Goal: Complete application form: Complete application form

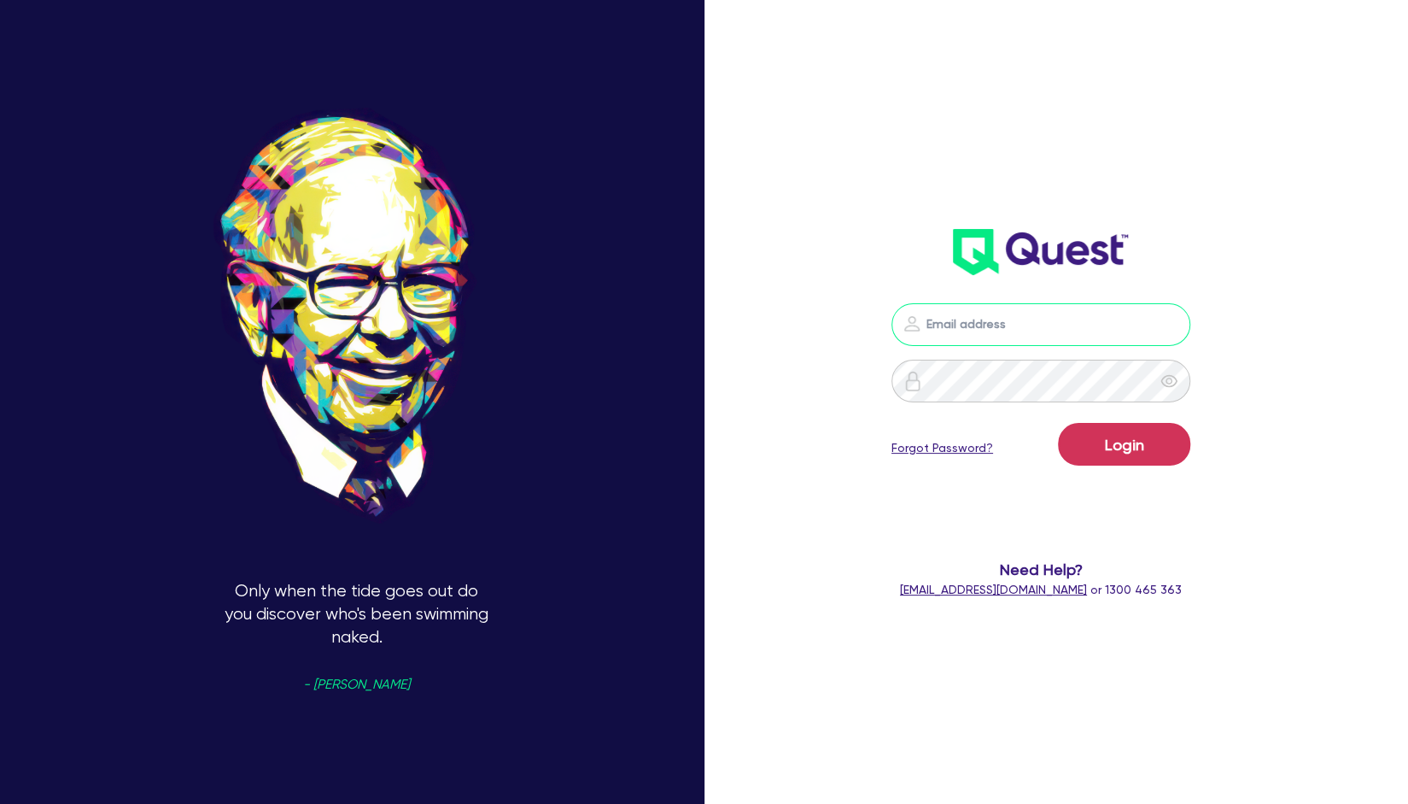
type input "[EMAIL_ADDRESS][PERSON_NAME][DOMAIN_NAME]"
click at [1267, 435] on div "[EMAIL_ADDRESS][PERSON_NAME][DOMAIN_NAME] Login Forgot Password? Need Help? [EM…" at bounding box center [1061, 402] width 470 height 930
click at [1132, 438] on button "Login" at bounding box center [1124, 444] width 132 height 43
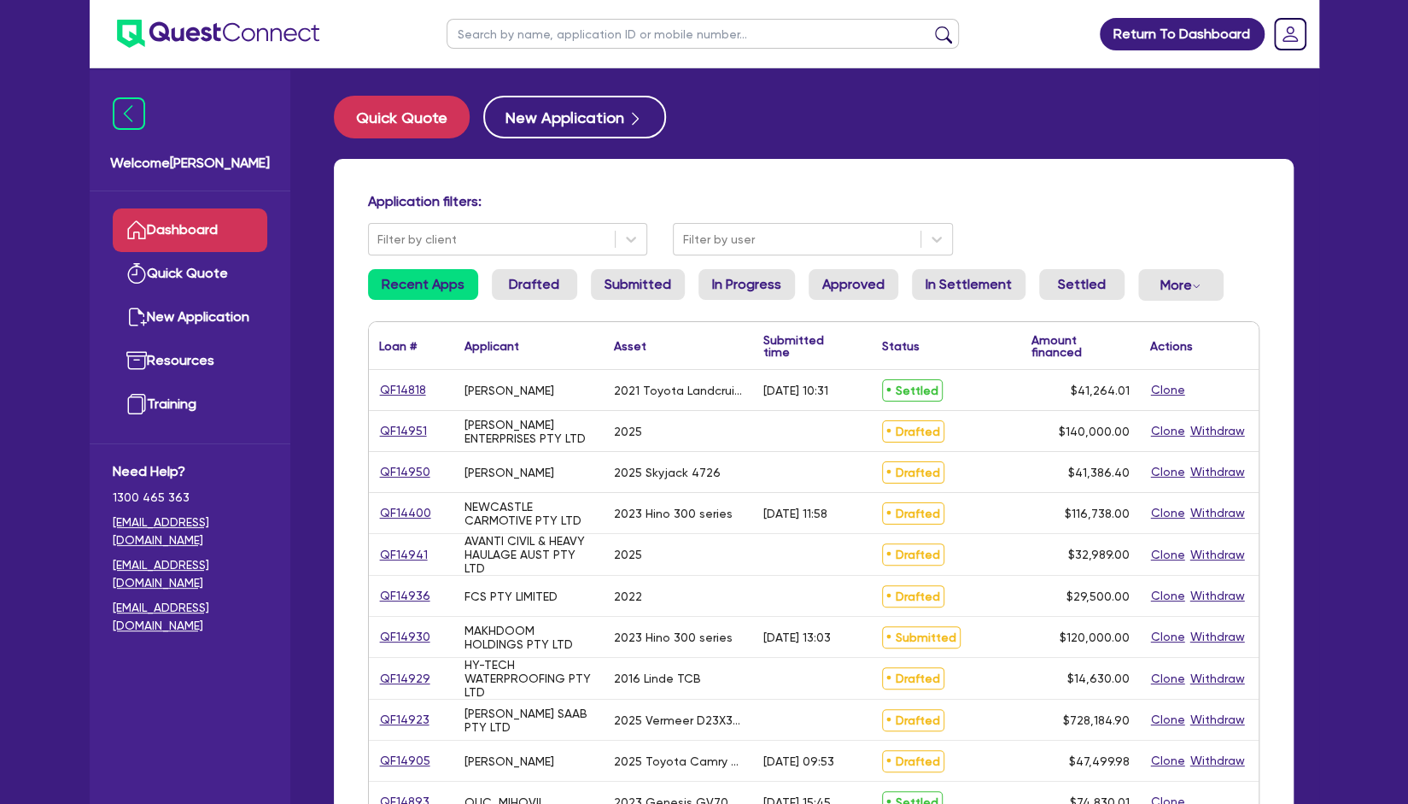
click at [578, 39] on input "text" at bounding box center [703, 34] width 512 height 30
type input "[PERSON_NAME]"
click at [930, 26] on button "submit" at bounding box center [943, 38] width 27 height 24
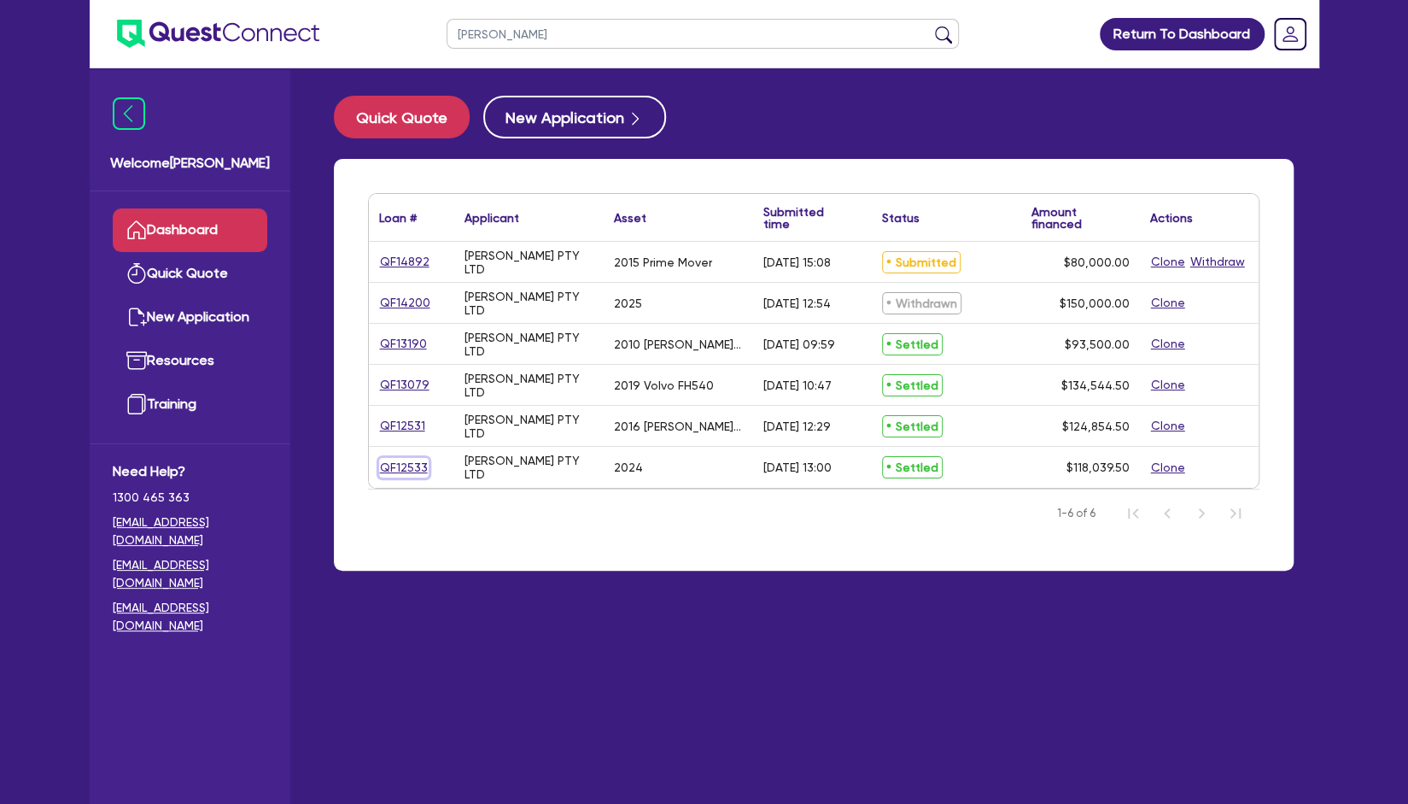
click at [407, 465] on link "QF12533" at bounding box center [404, 468] width 50 height 20
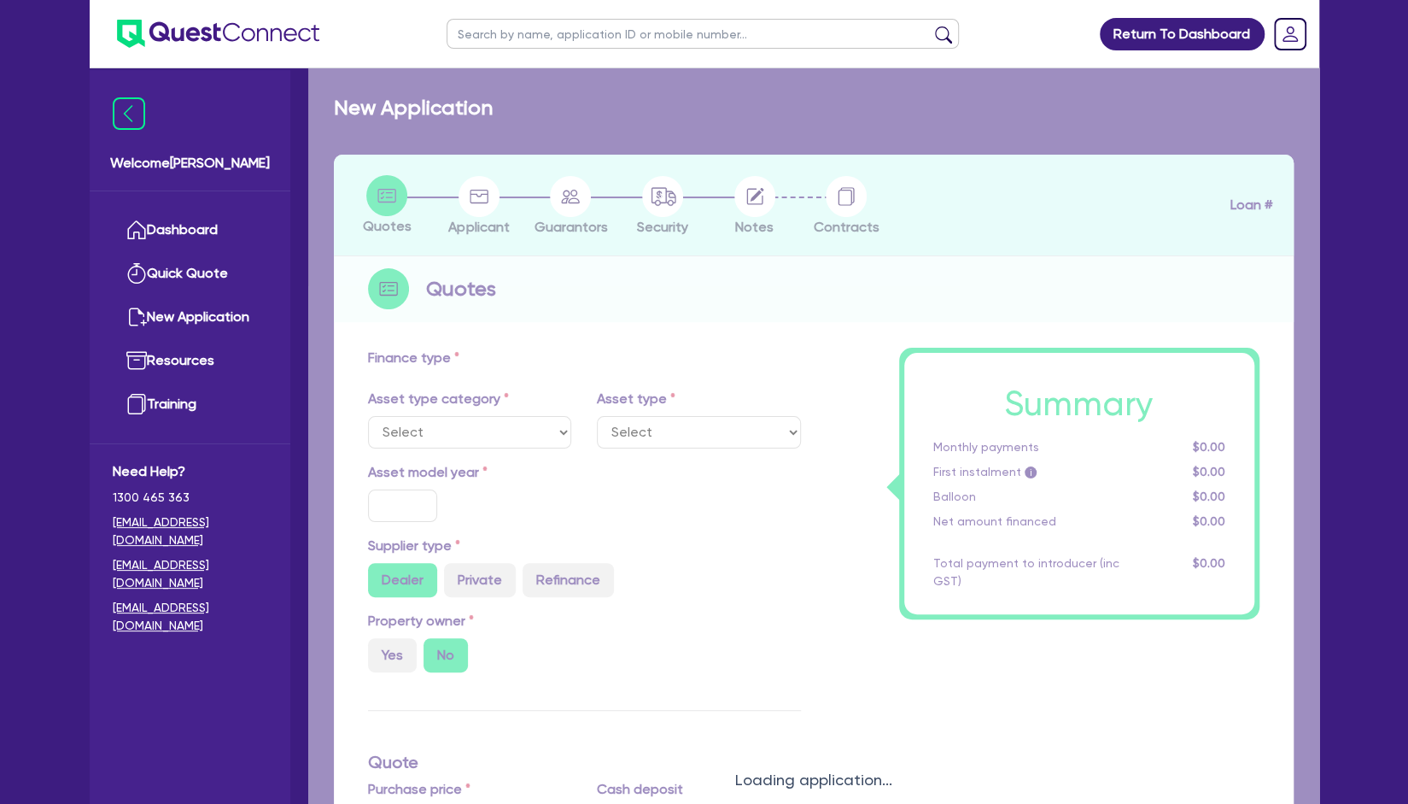
select select "PRIMARY_ASSETS"
type input "2024"
type input "130,000"
type input "13,000"
type input "6.94"
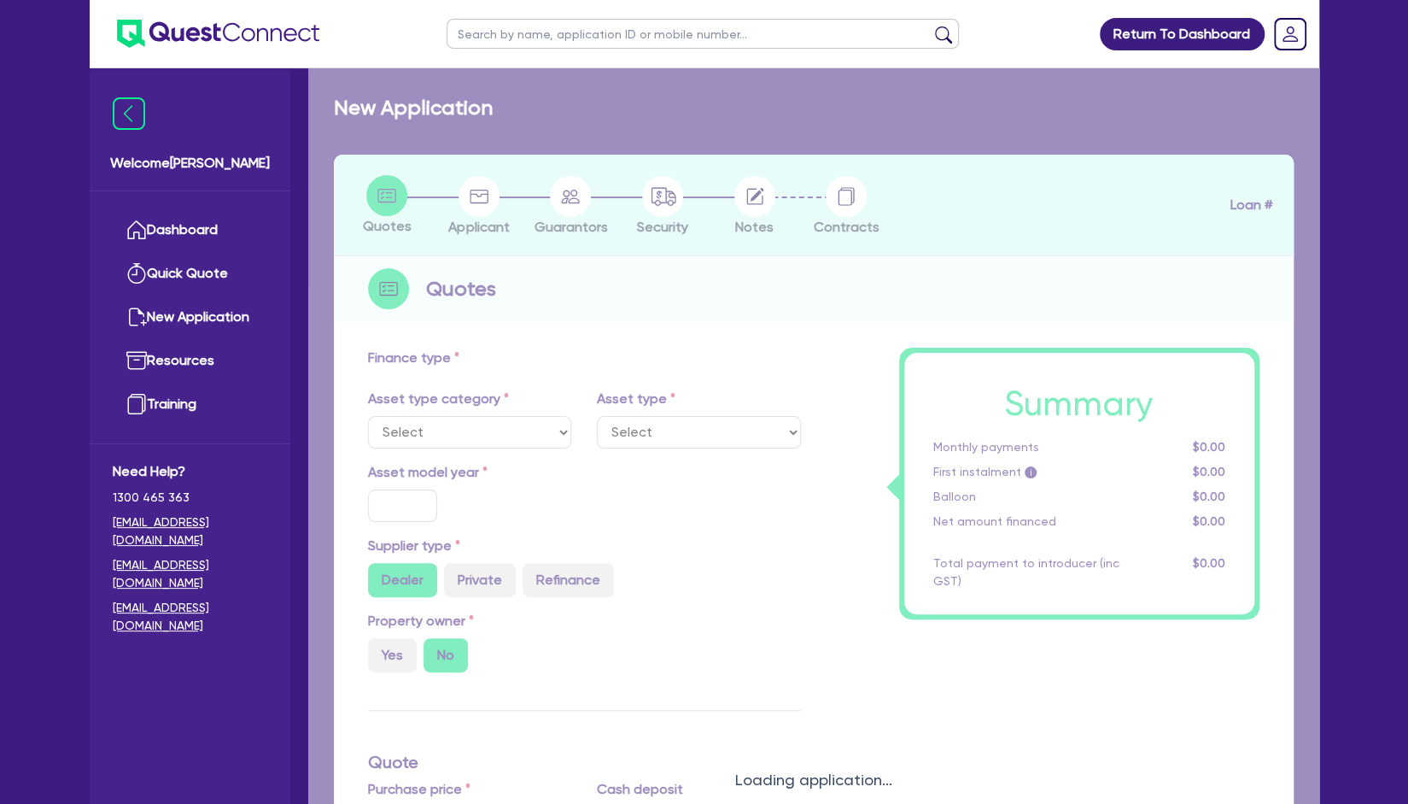
type input "8,190"
type input "10"
type input "495"
type input "450"
select select "HEAVY_TRUCKS"
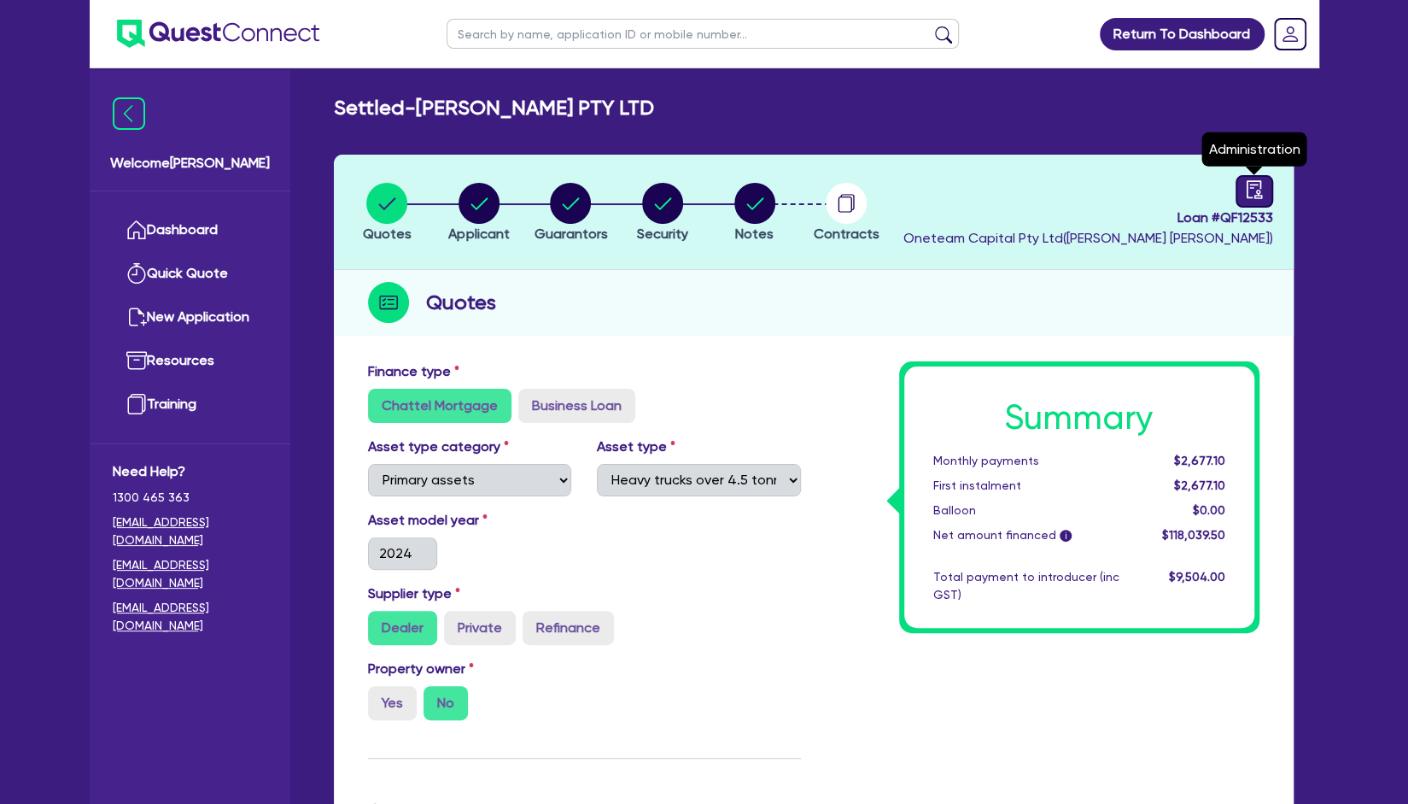
click at [1265, 185] on link at bounding box center [1255, 191] width 38 height 32
select select "SETTLED"
select select "Multipli"
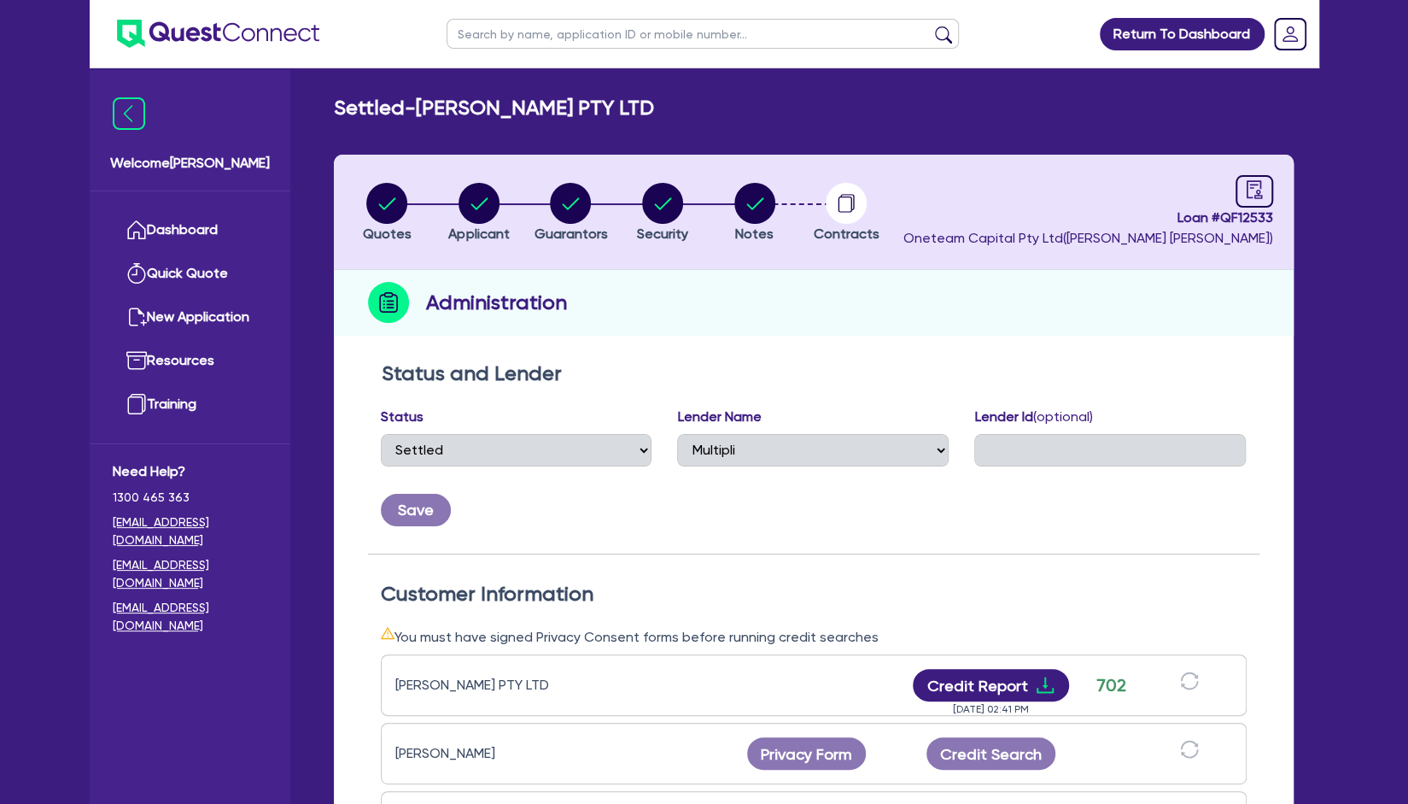
click at [574, 56] on ul at bounding box center [703, 33] width 547 height 67
click at [582, 41] on input "text" at bounding box center [703, 34] width 512 height 30
type input "jod"
click button "submit" at bounding box center [943, 38] width 27 height 24
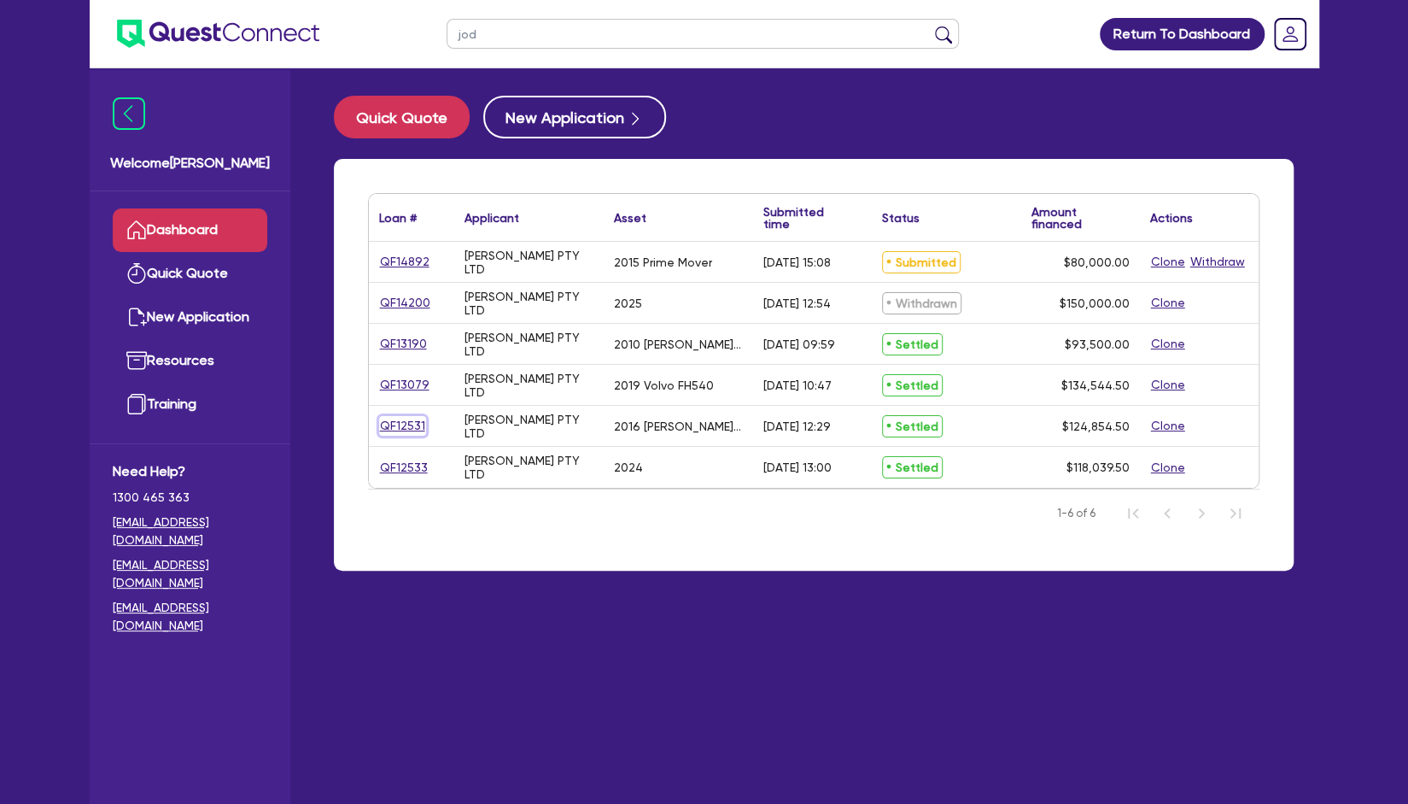
click at [404, 424] on link "QF12531" at bounding box center [402, 426] width 47 height 20
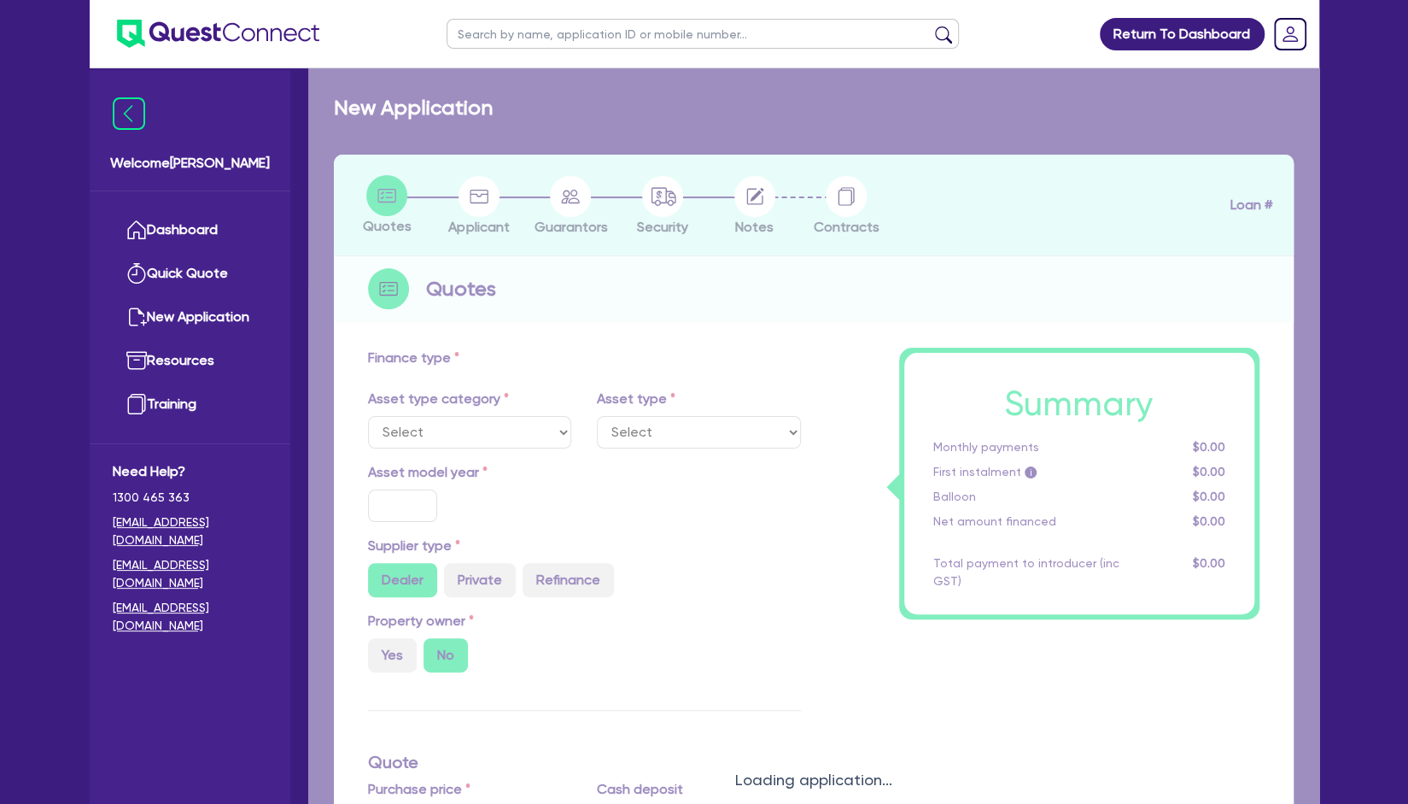
select select "PRIMARY_ASSETS"
type input "2016"
radio input "false"
radio input "true"
type input "138,000"
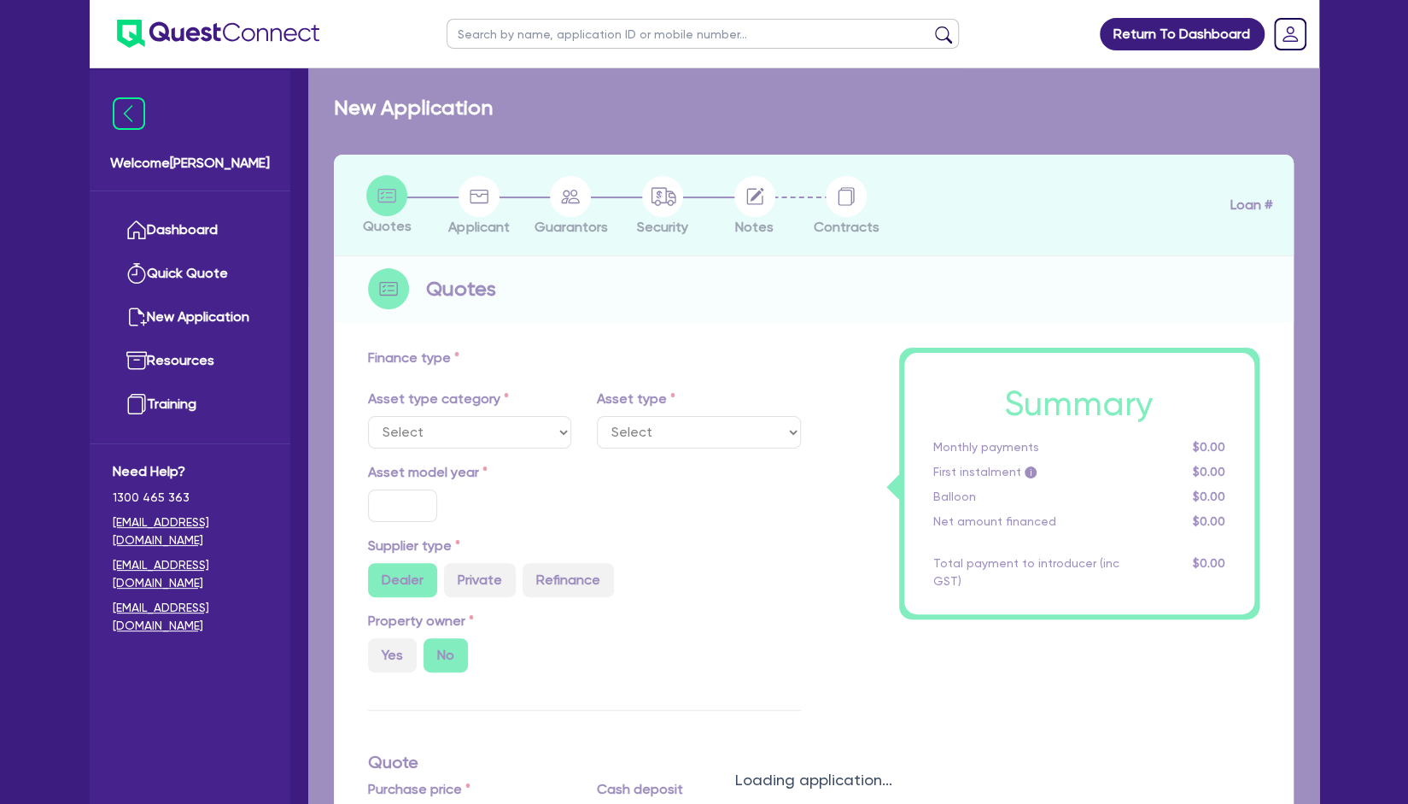
type input "13,800"
type input "5.97"
type input "7,452"
type input "10"
select select "TRAILERS"
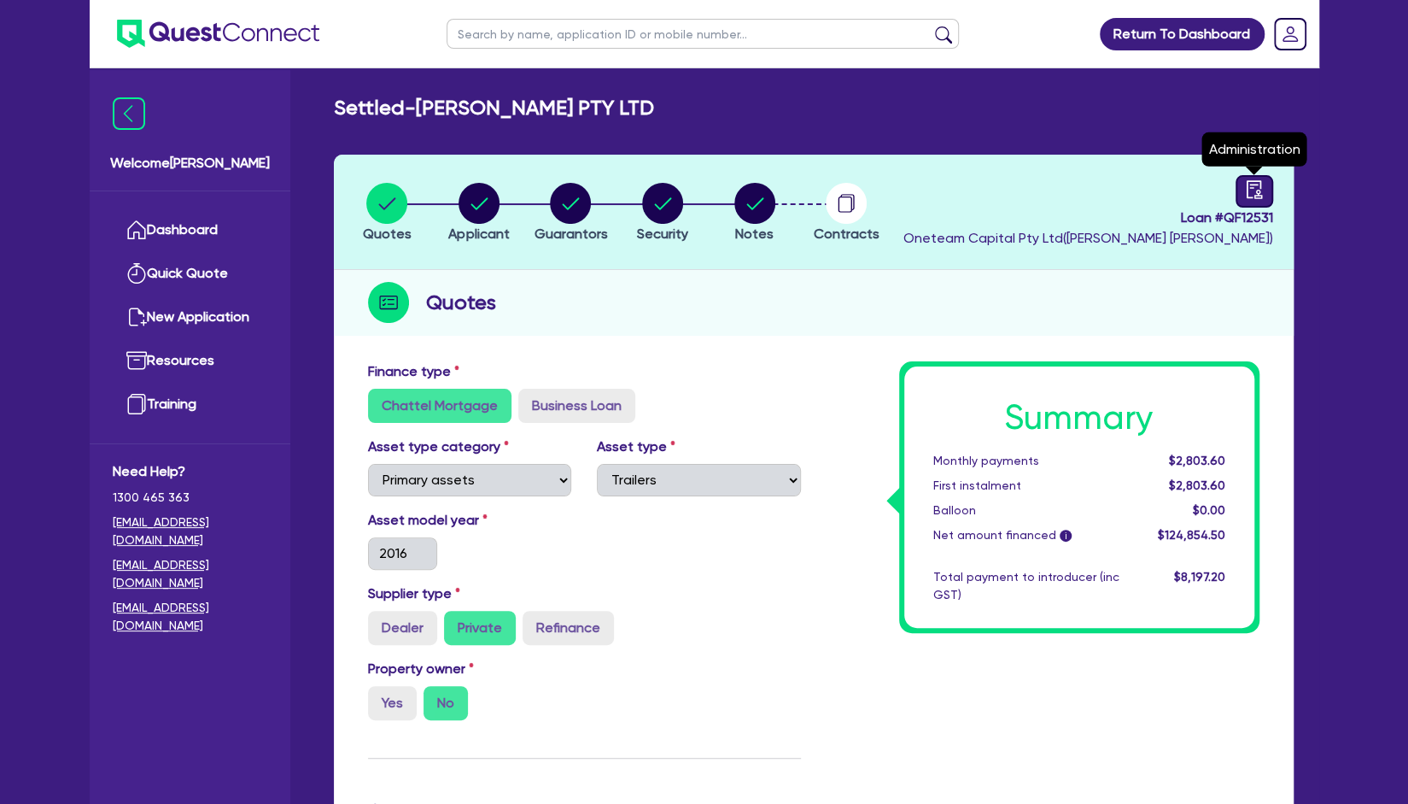
click at [1262, 193] on icon "audit" at bounding box center [1254, 189] width 19 height 19
select select "SETTLED"
select select "Scotpac"
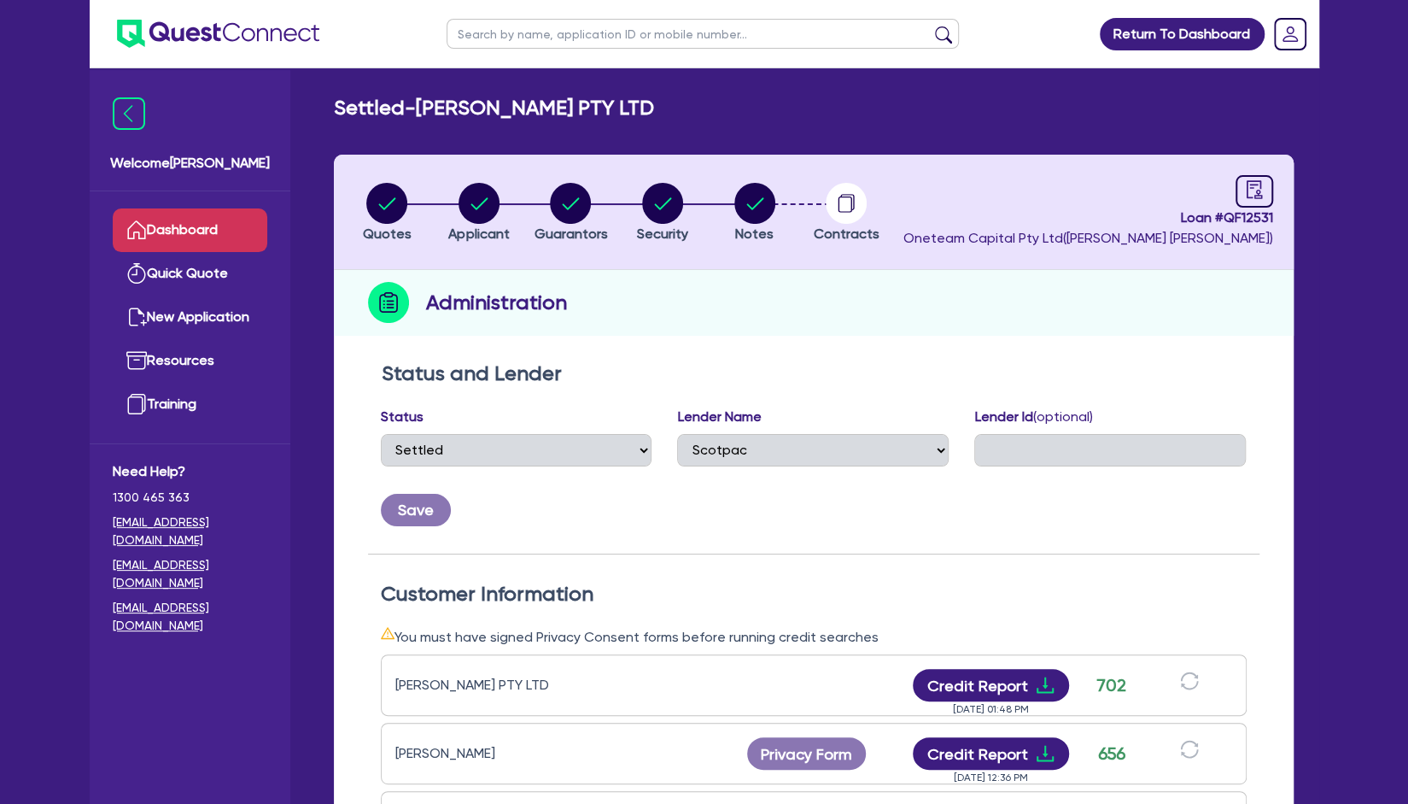
click at [248, 242] on link "Dashboard" at bounding box center [190, 230] width 155 height 44
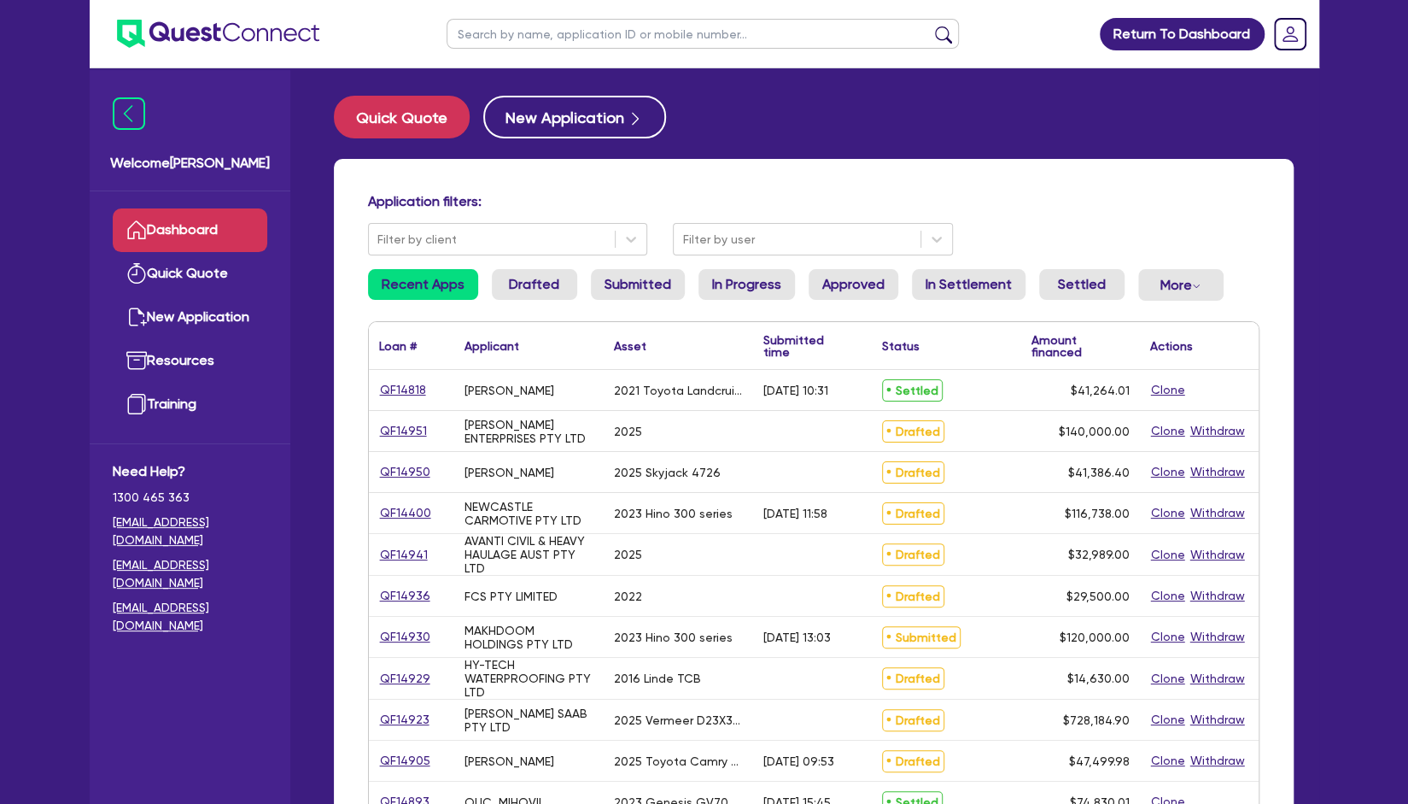
click at [581, 92] on main "Quick Quote New Application Application filters: Filter by client Filter by use…" at bounding box center [813, 702] width 1011 height 1268
click at [604, 53] on ul at bounding box center [703, 33] width 547 height 67
click at [628, 35] on input "text" at bounding box center [703, 34] width 512 height 30
type input "[PERSON_NAME]"
click at [930, 26] on button "submit" at bounding box center [943, 38] width 27 height 24
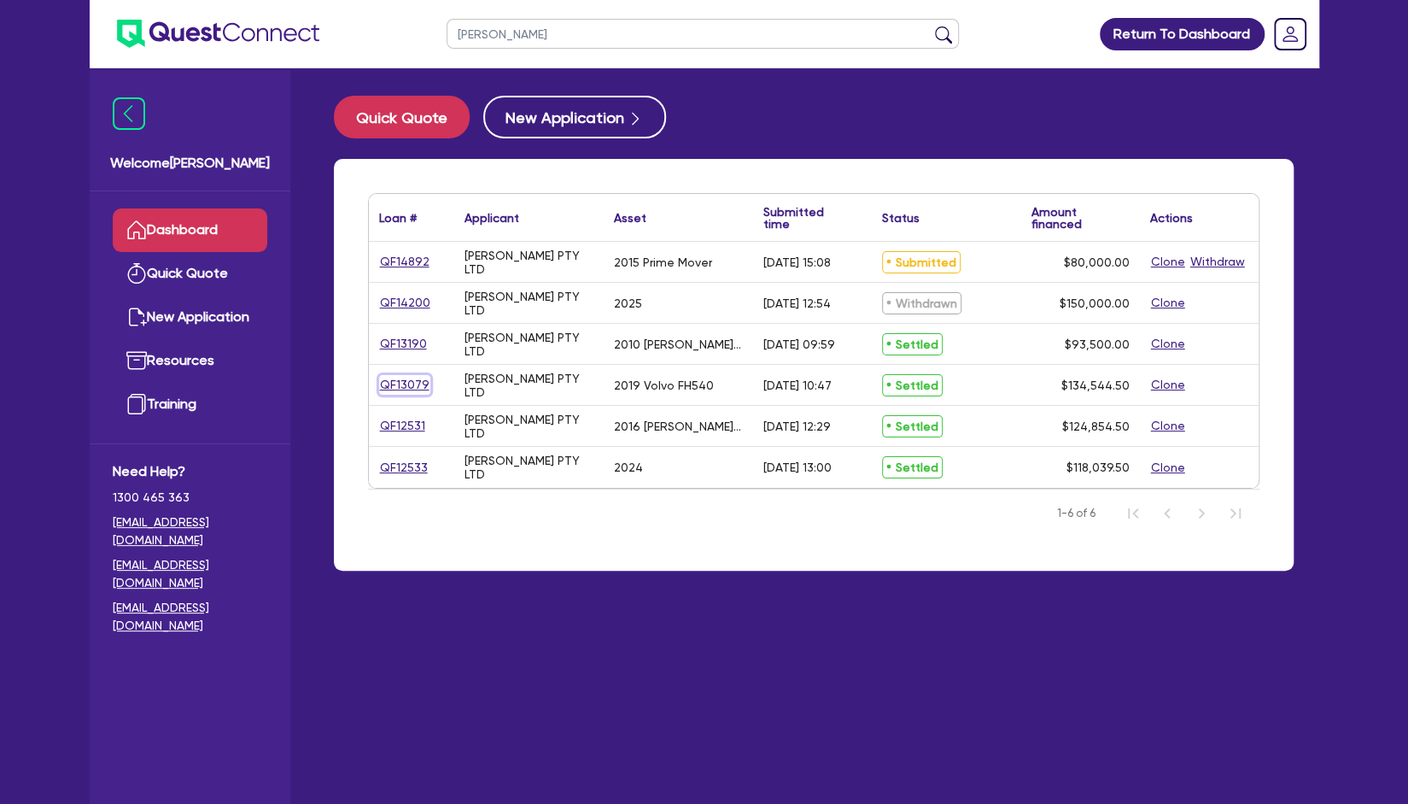
click at [398, 383] on link "QF13079" at bounding box center [404, 385] width 51 height 20
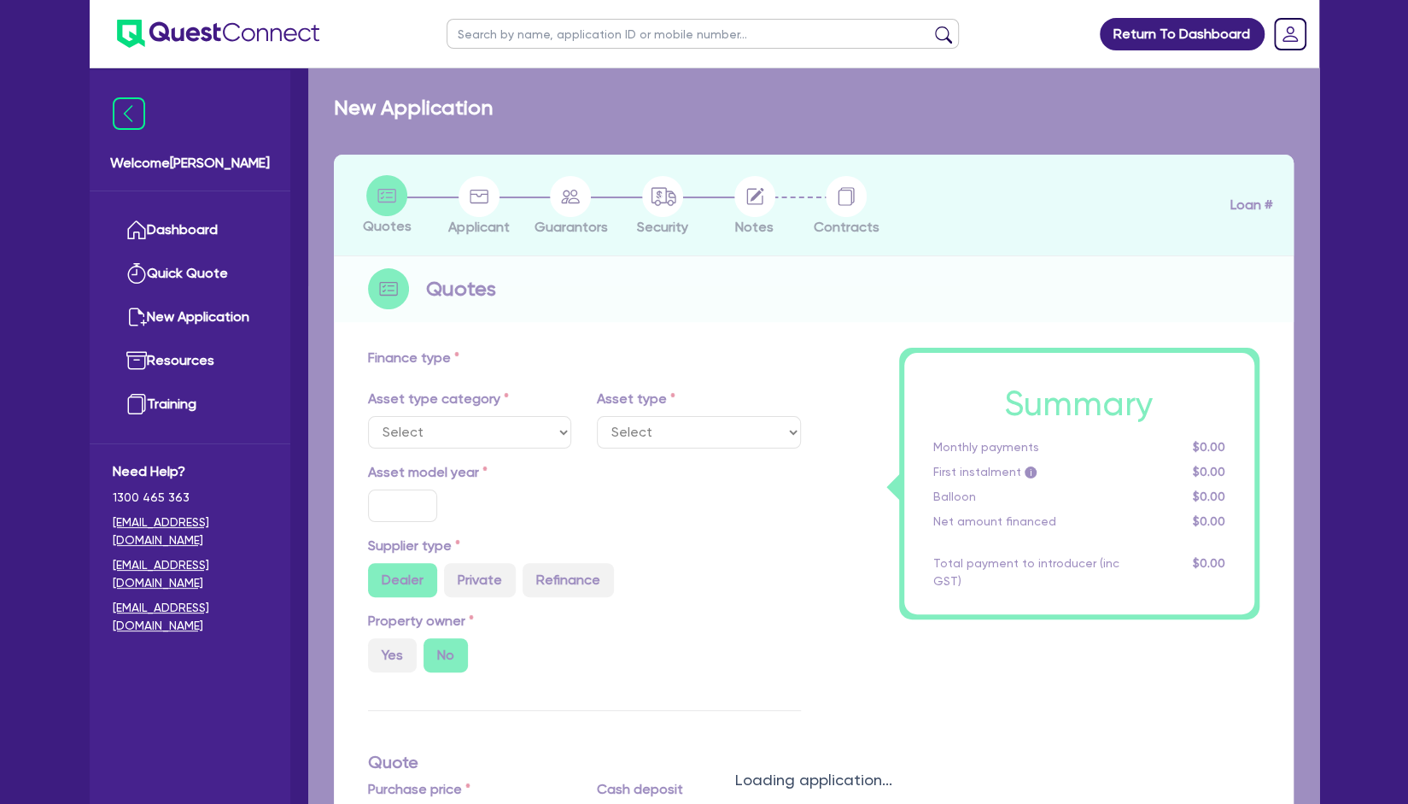
select select "PRIMARY_ASSETS"
type input "2019"
type input "167,500"
type input "33,500"
type input "4.98"
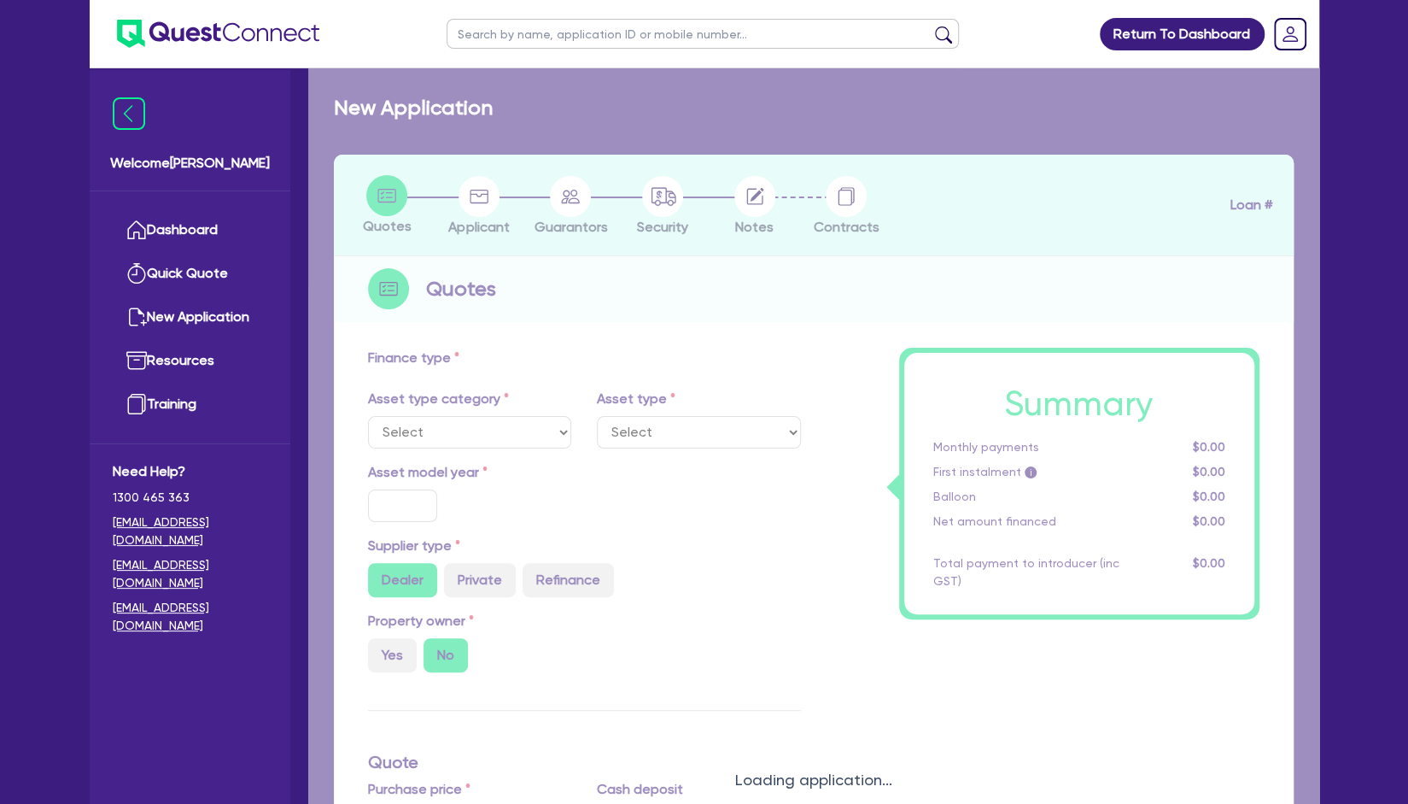
type input "6,700"
type input "8"
type input "495"
select select "HEAVY_TRUCKS"
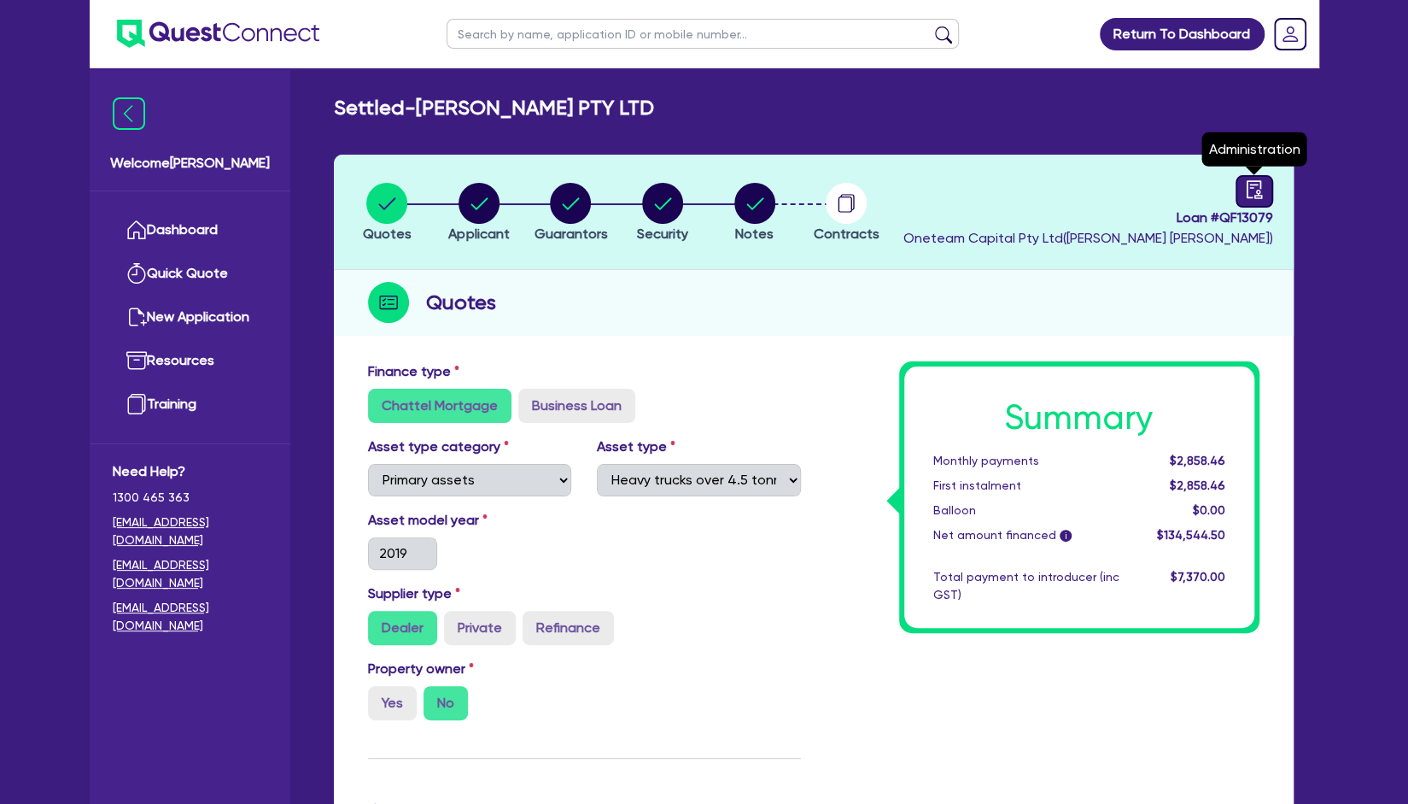
click at [1266, 200] on link at bounding box center [1255, 191] width 38 height 32
select select "SETTLED"
select select "Orix"
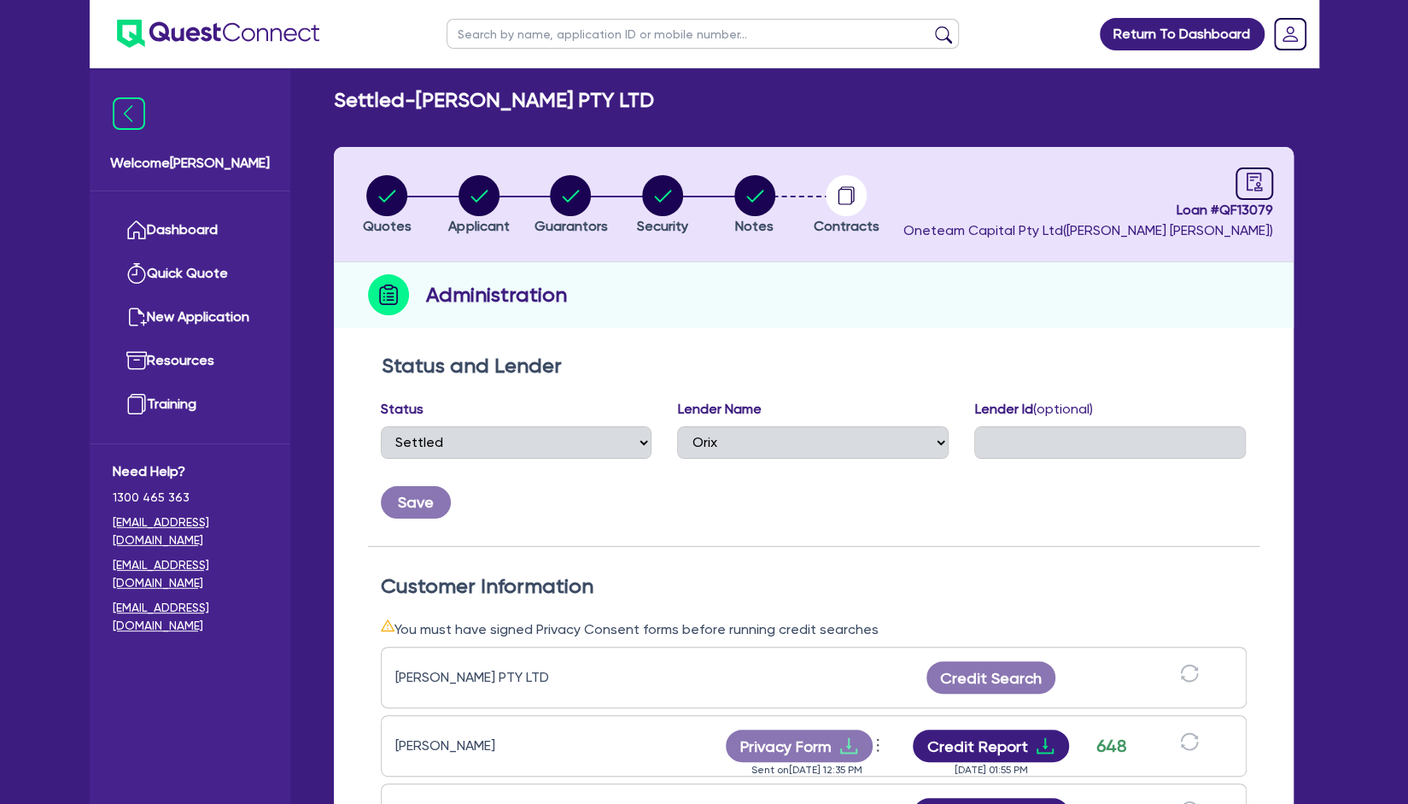
scroll to position [2, 0]
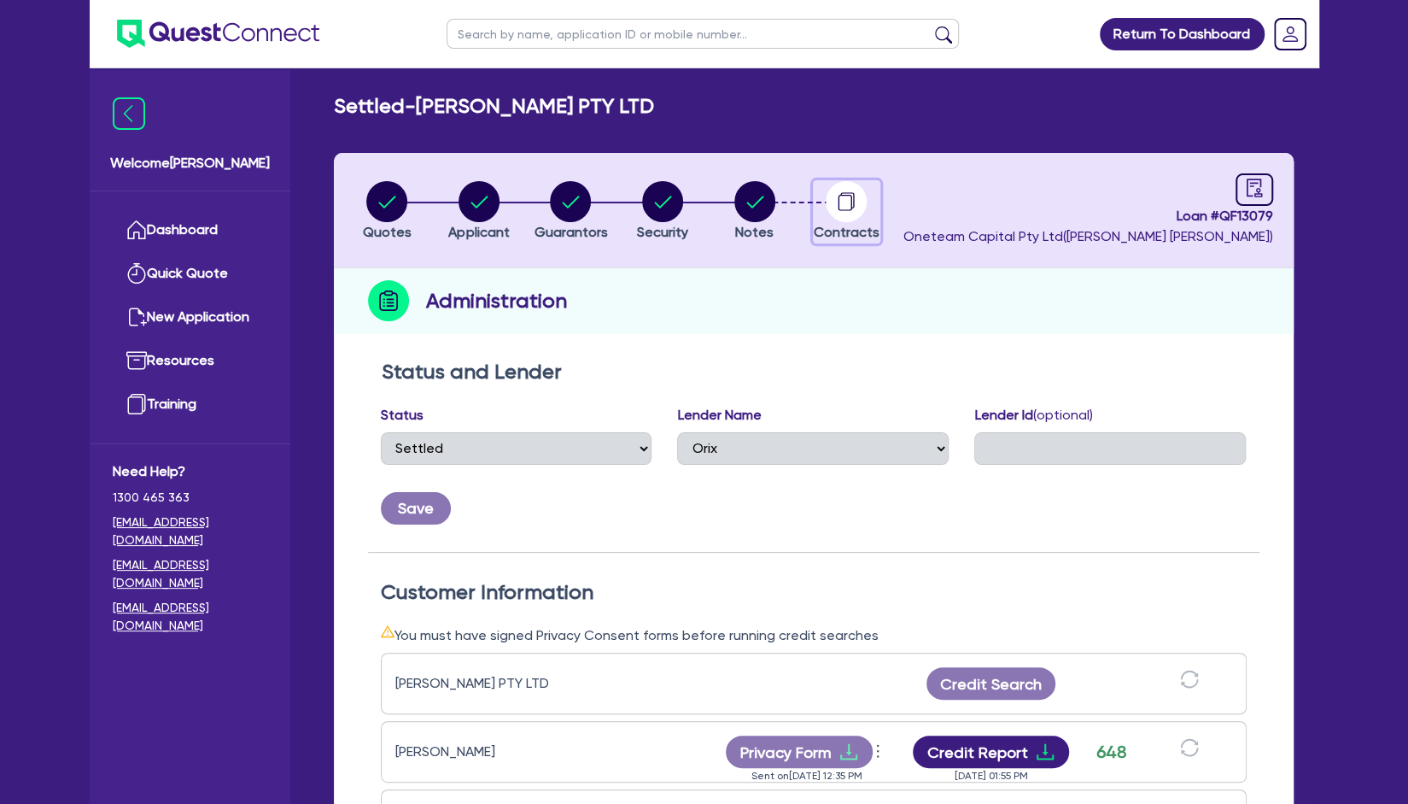
click at [842, 207] on circle "button" at bounding box center [846, 201] width 41 height 41
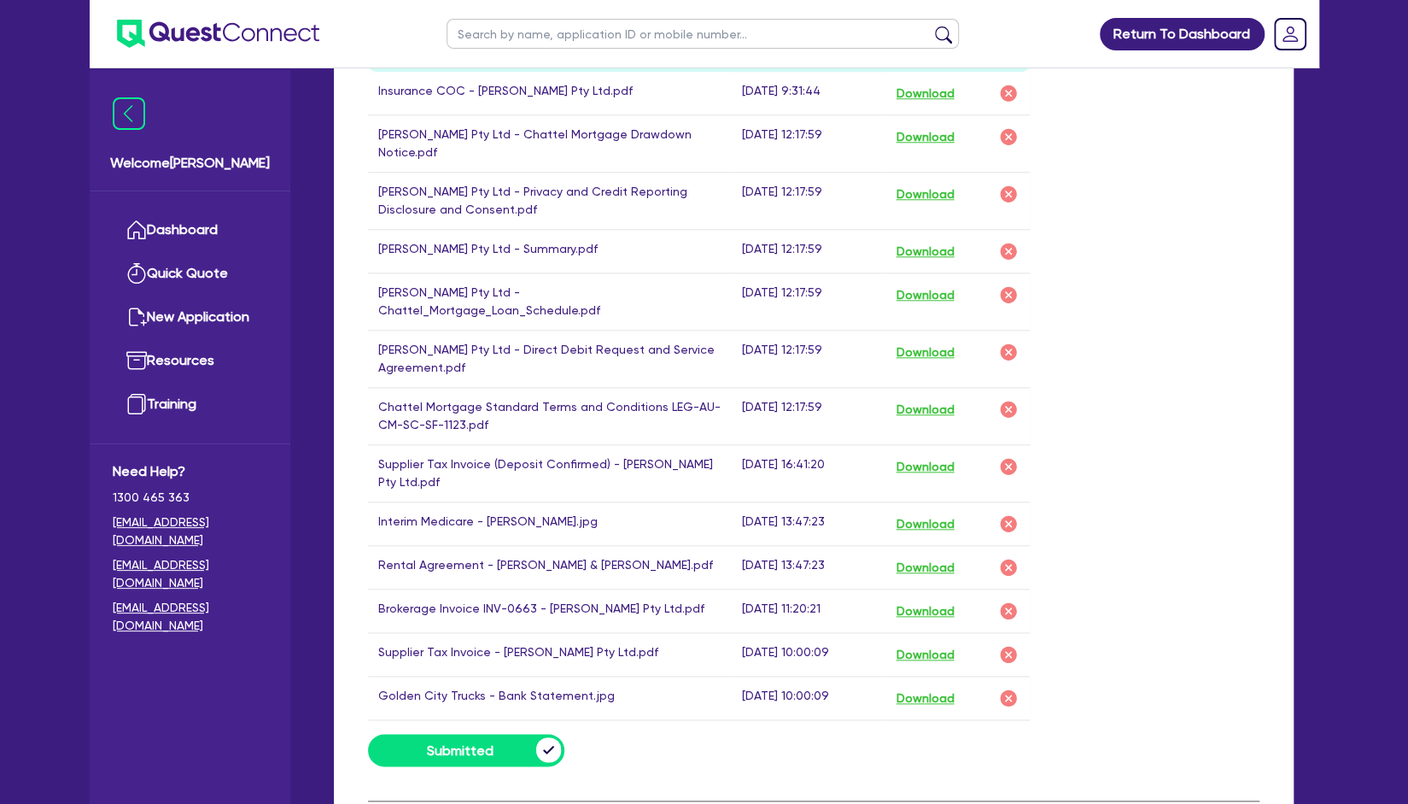
scroll to position [1032, 0]
click at [951, 397] on button "Download" at bounding box center [925, 408] width 60 height 22
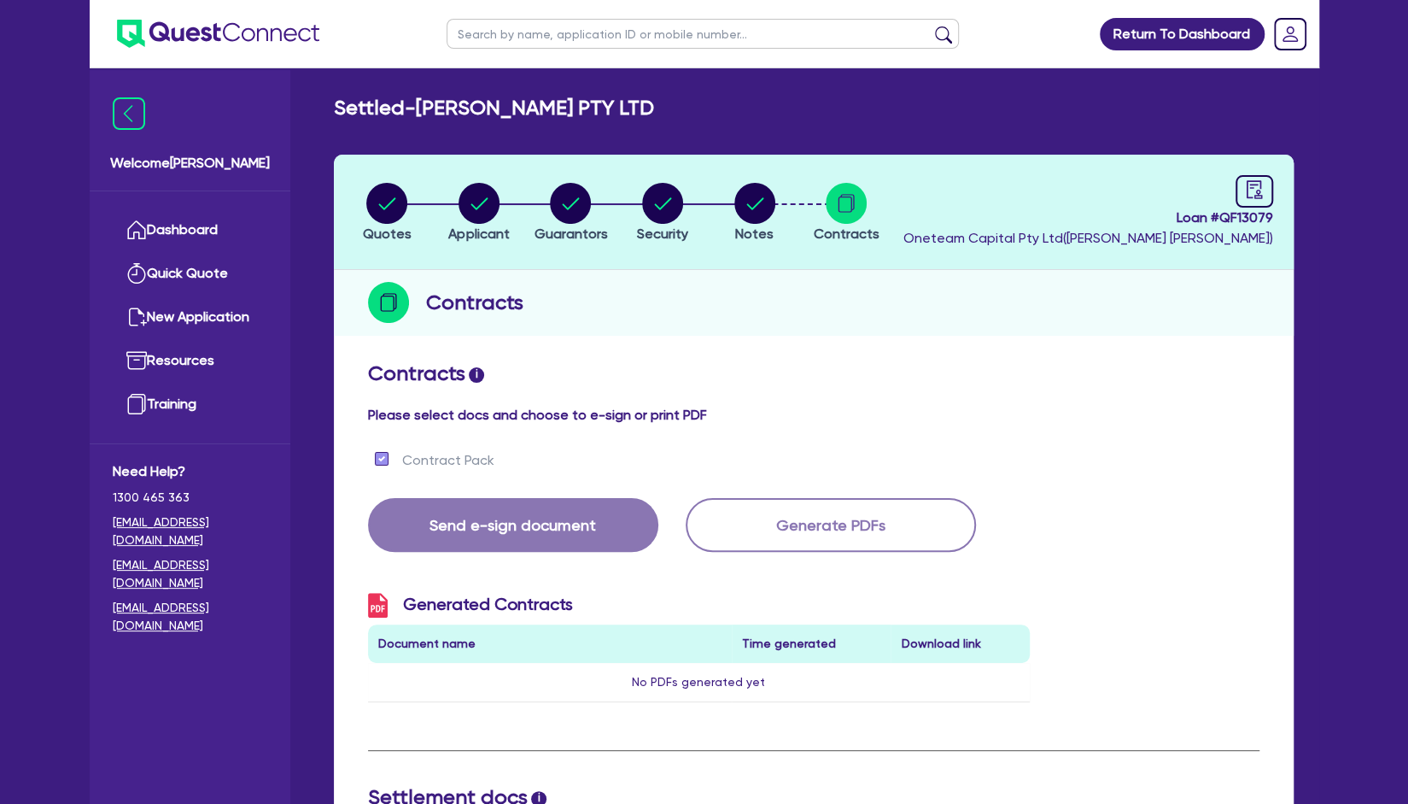
scroll to position [1, 0]
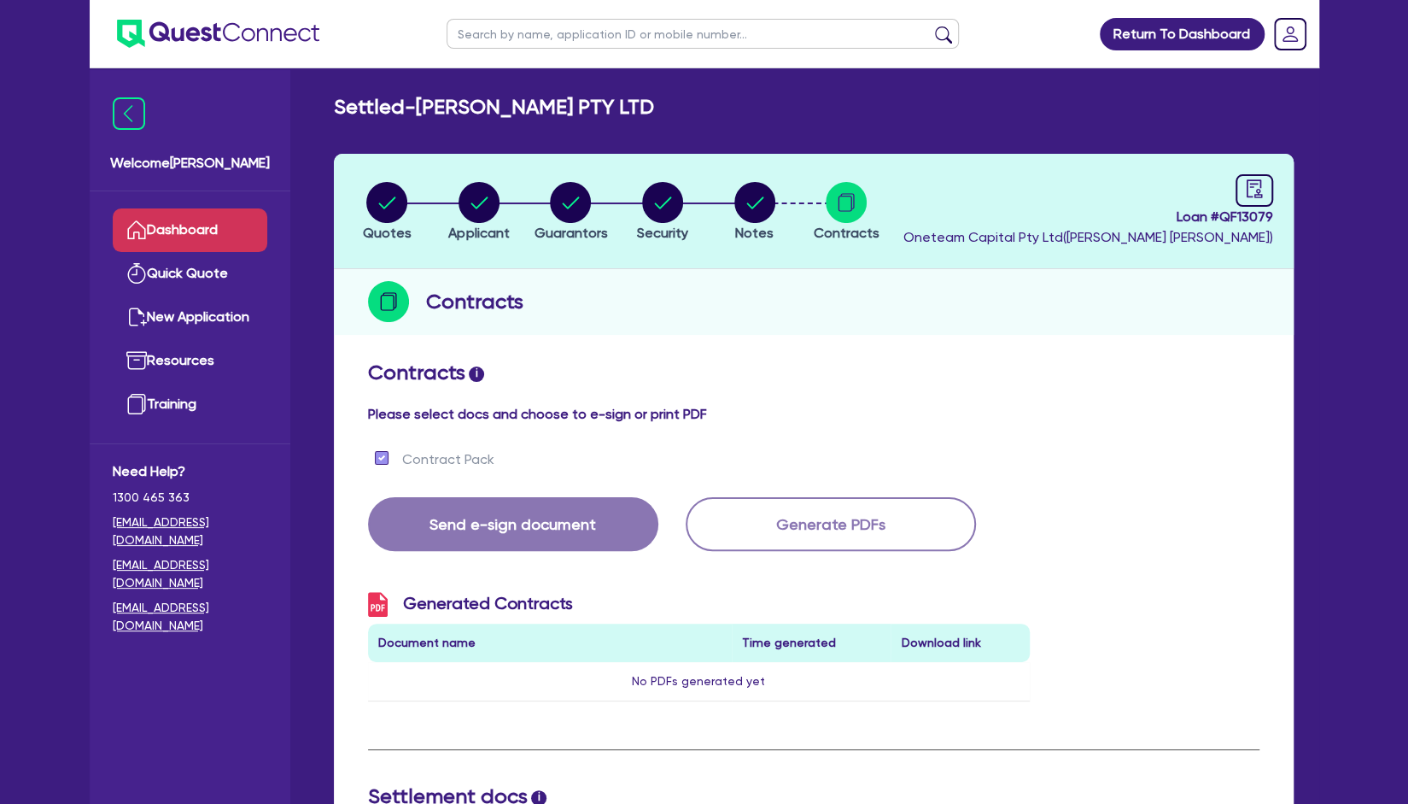
click at [195, 216] on link "Dashboard" at bounding box center [190, 230] width 155 height 44
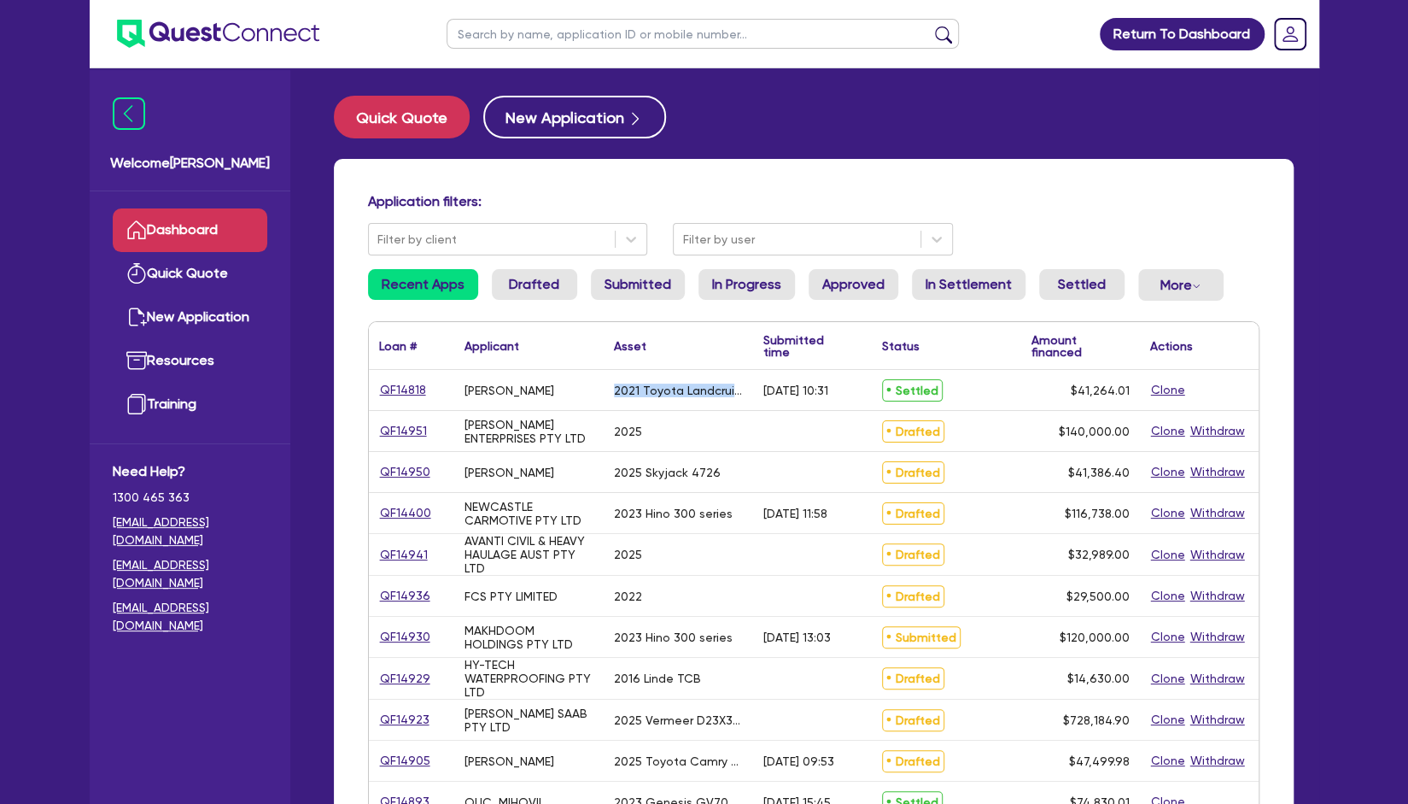
drag, startPoint x: 745, startPoint y: 395, endPoint x: 608, endPoint y: 387, distance: 136.9
click at [608, 387] on div "2021 Toyota Landcruiser" at bounding box center [678, 390] width 149 height 40
click at [651, 42] on input "text" at bounding box center [703, 34] width 512 height 30
type input "[PERSON_NAME]"
click at [930, 26] on button "submit" at bounding box center [943, 38] width 27 height 24
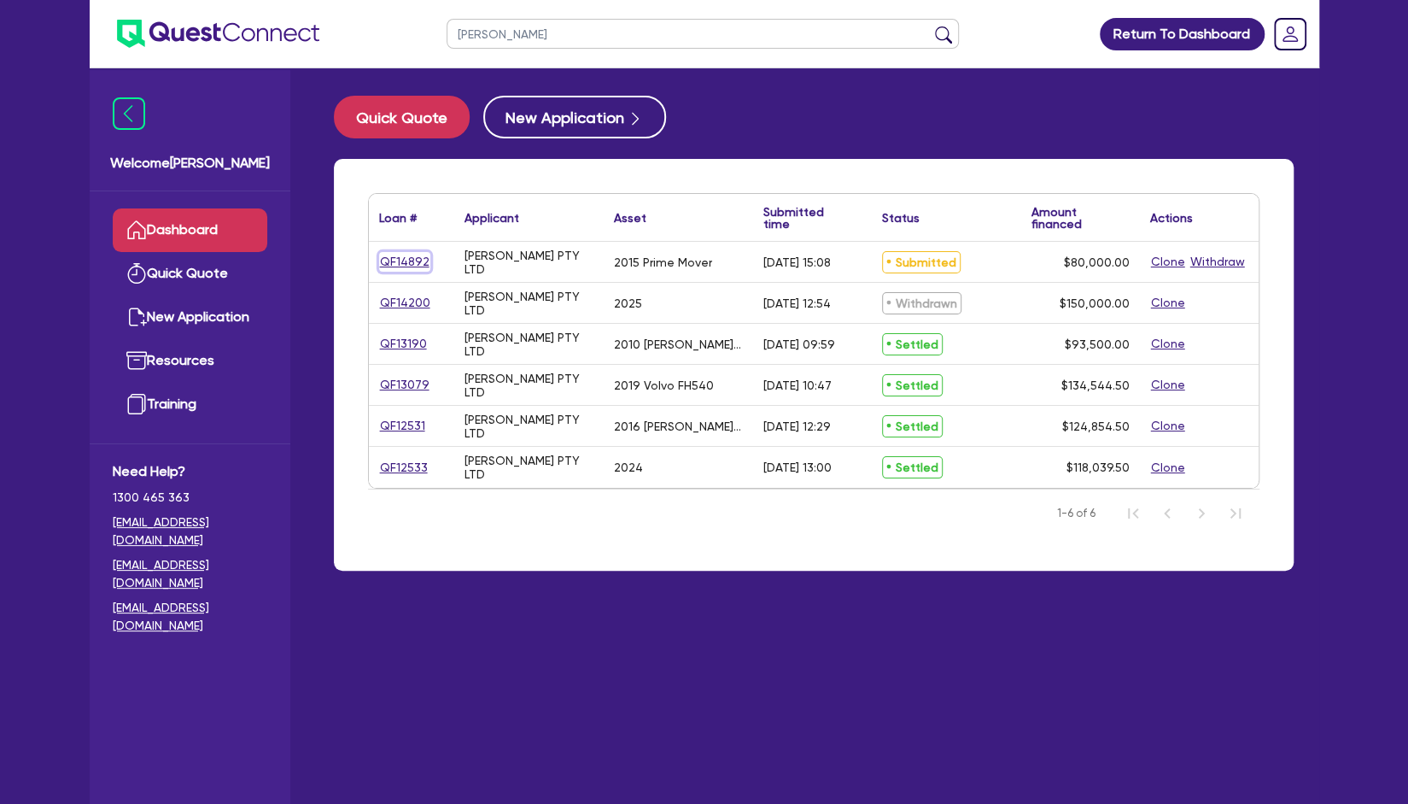
click at [402, 268] on link "QF14892" at bounding box center [404, 262] width 51 height 20
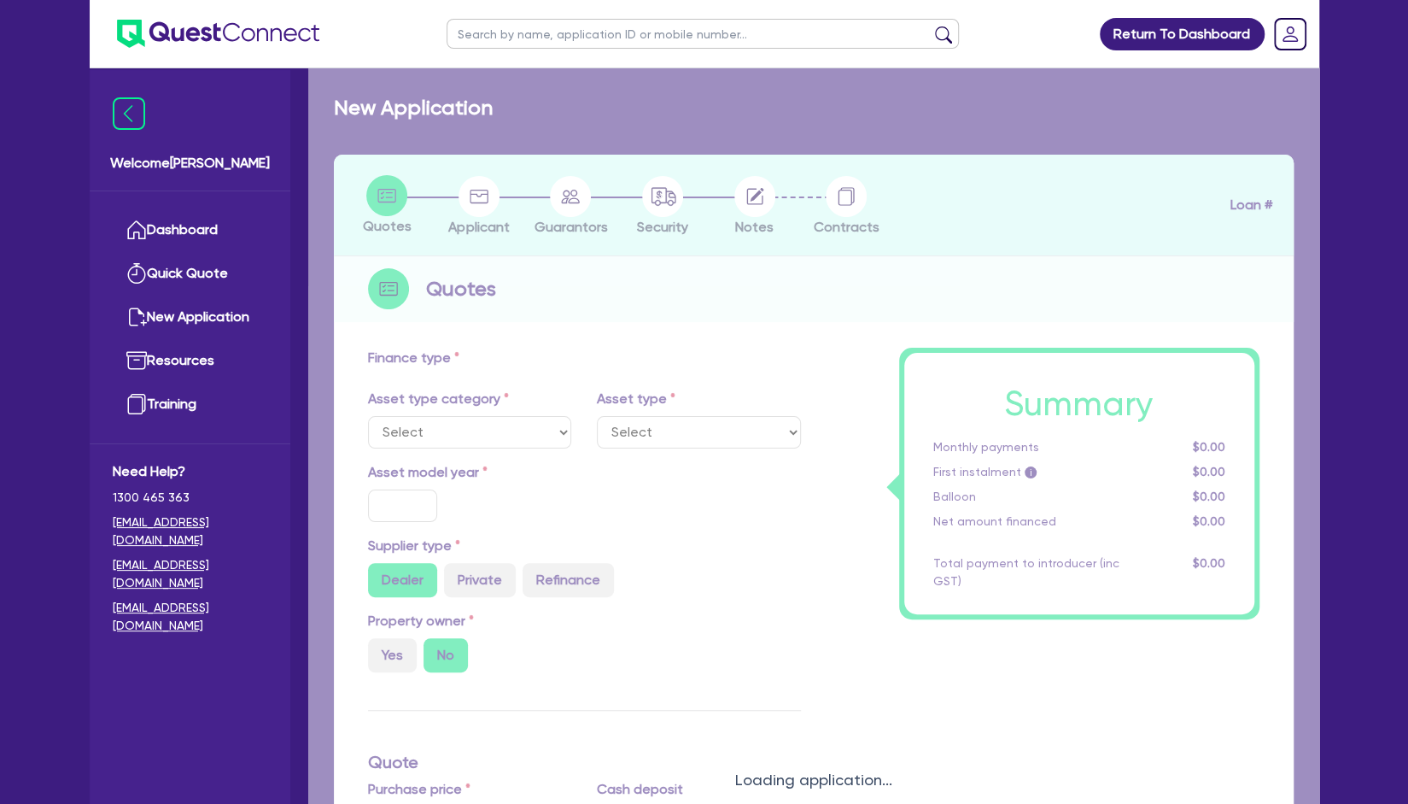
select select "PRIMARY_ASSETS"
type input "2015"
type input "100,000"
type input "20,000"
type input "5"
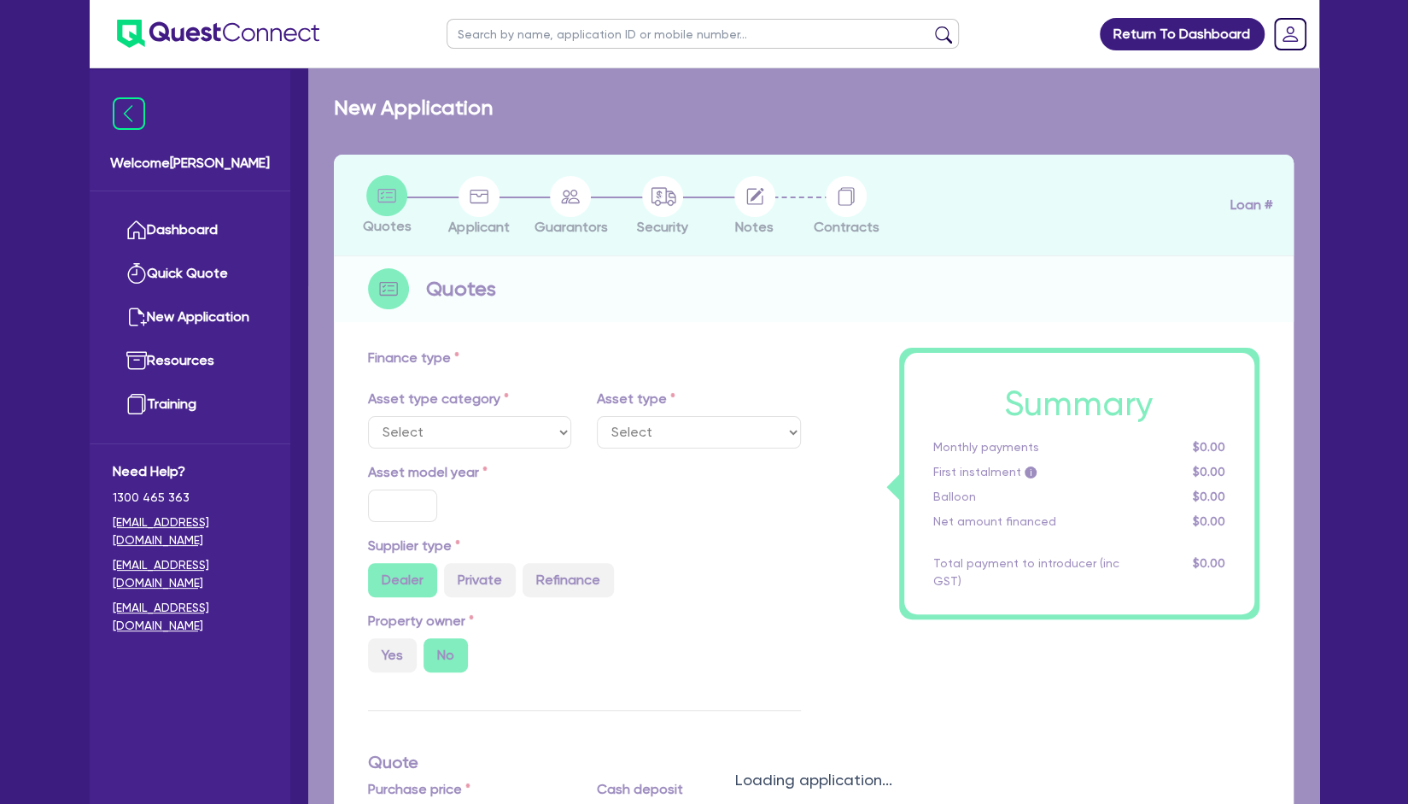
type input "4,000"
type input "10"
select select "HEAVY_TRUCKS"
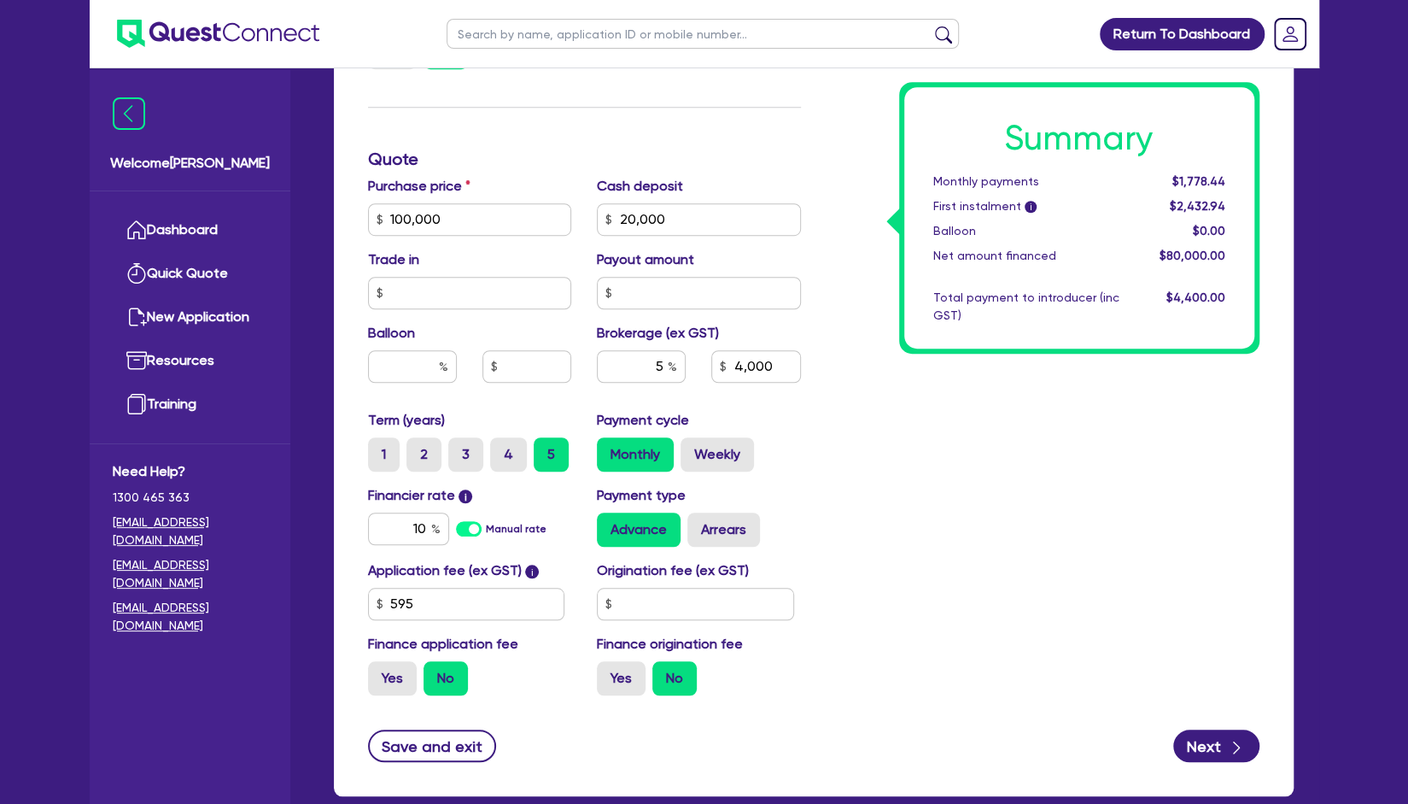
scroll to position [652, 0]
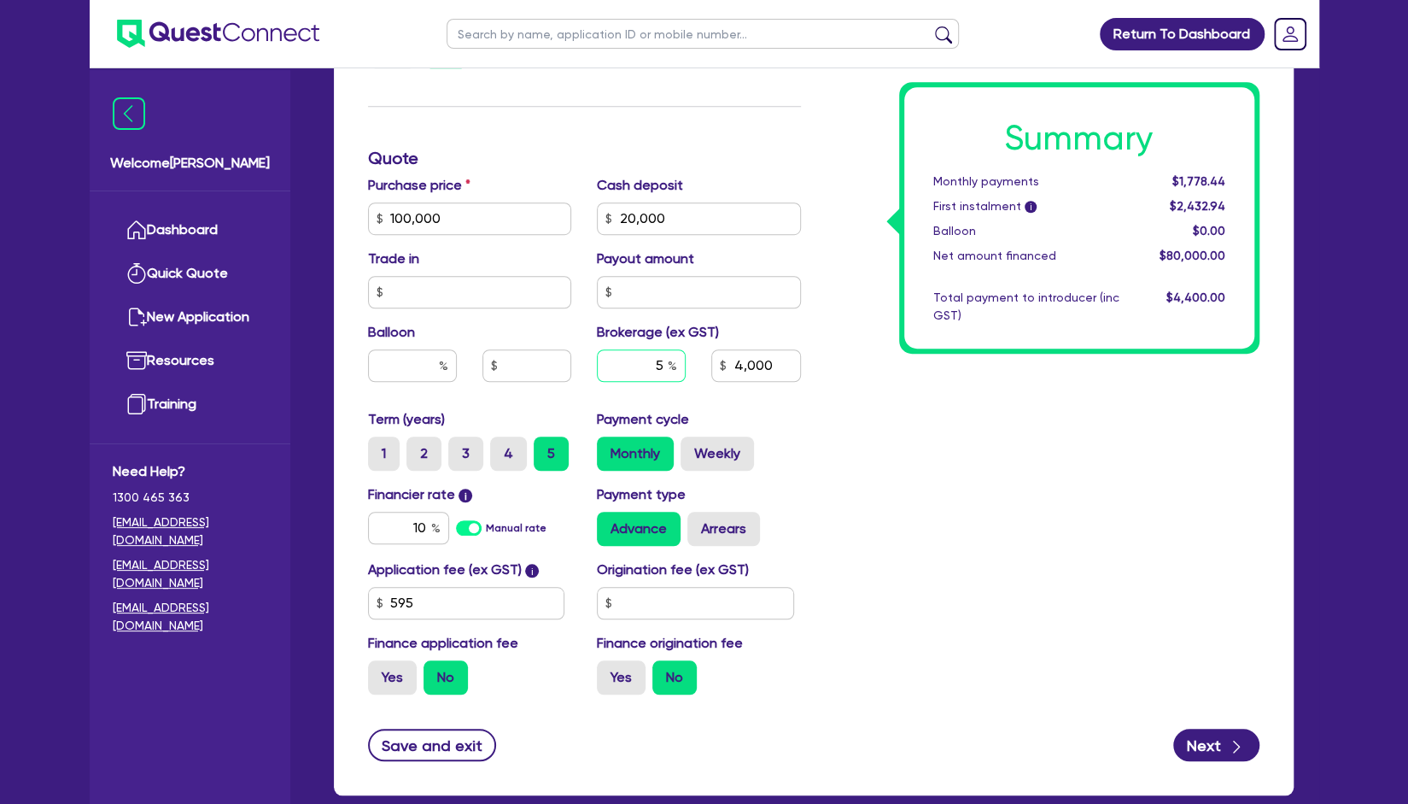
drag, startPoint x: 666, startPoint y: 360, endPoint x: 629, endPoint y: 370, distance: 38.7
click at [629, 370] on input "5" at bounding box center [641, 365] width 89 height 32
type input "4"
type input "100,000"
type input "20,000"
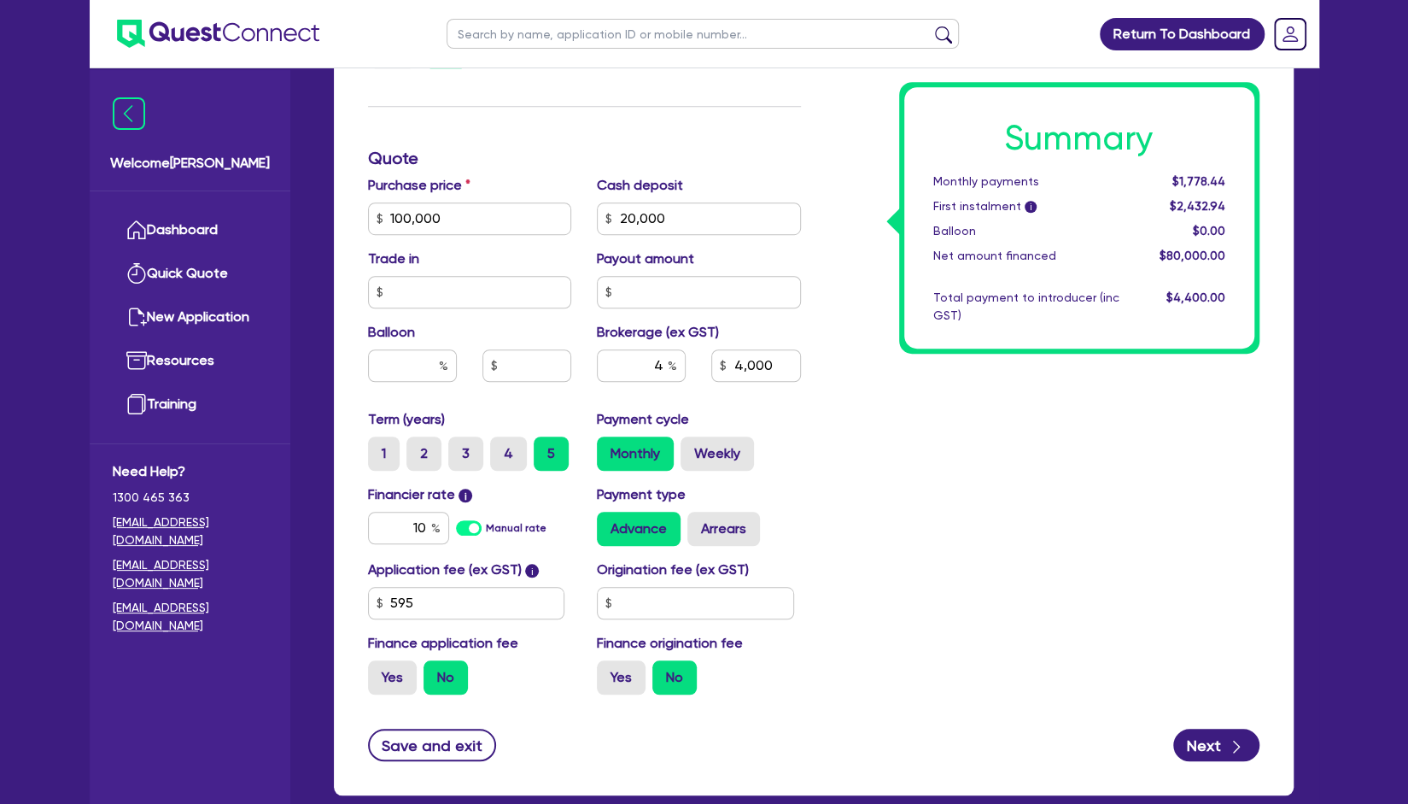
type input "4,000"
click at [863, 384] on div "Summary Monthly payments $1,778.44 First instalment i $2,432.94 Balloon $0.00 N…" at bounding box center [1043, 209] width 459 height 998
type input "100,000"
type input "20,000"
type input "3,200"
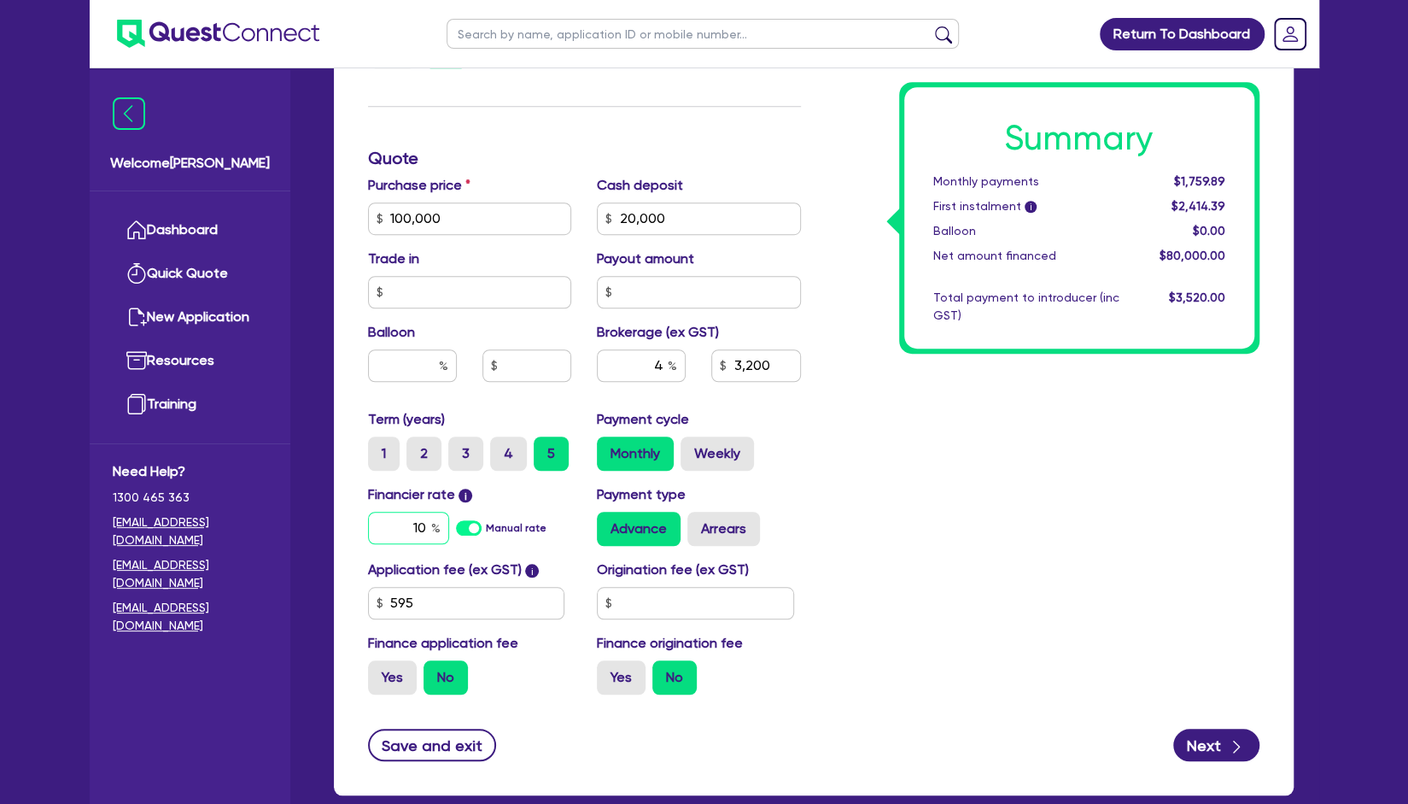
drag, startPoint x: 431, startPoint y: 529, endPoint x: 377, endPoint y: 525, distance: 53.9
click at [377, 525] on div "10" at bounding box center [408, 528] width 81 height 32
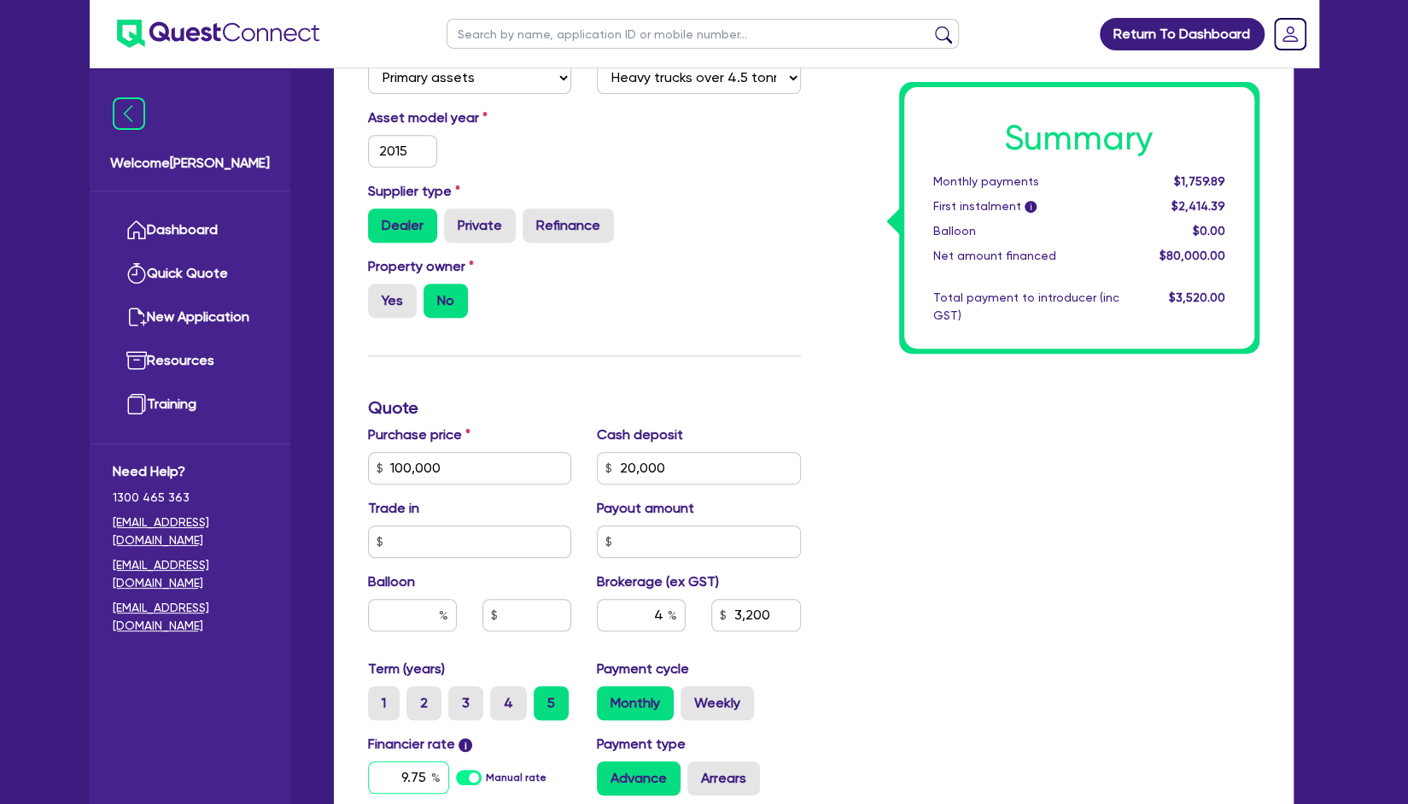
type input "9.75"
type input "100,000"
type input "20,000"
type input "3,200"
click at [519, 300] on div "Yes No" at bounding box center [470, 301] width 204 height 34
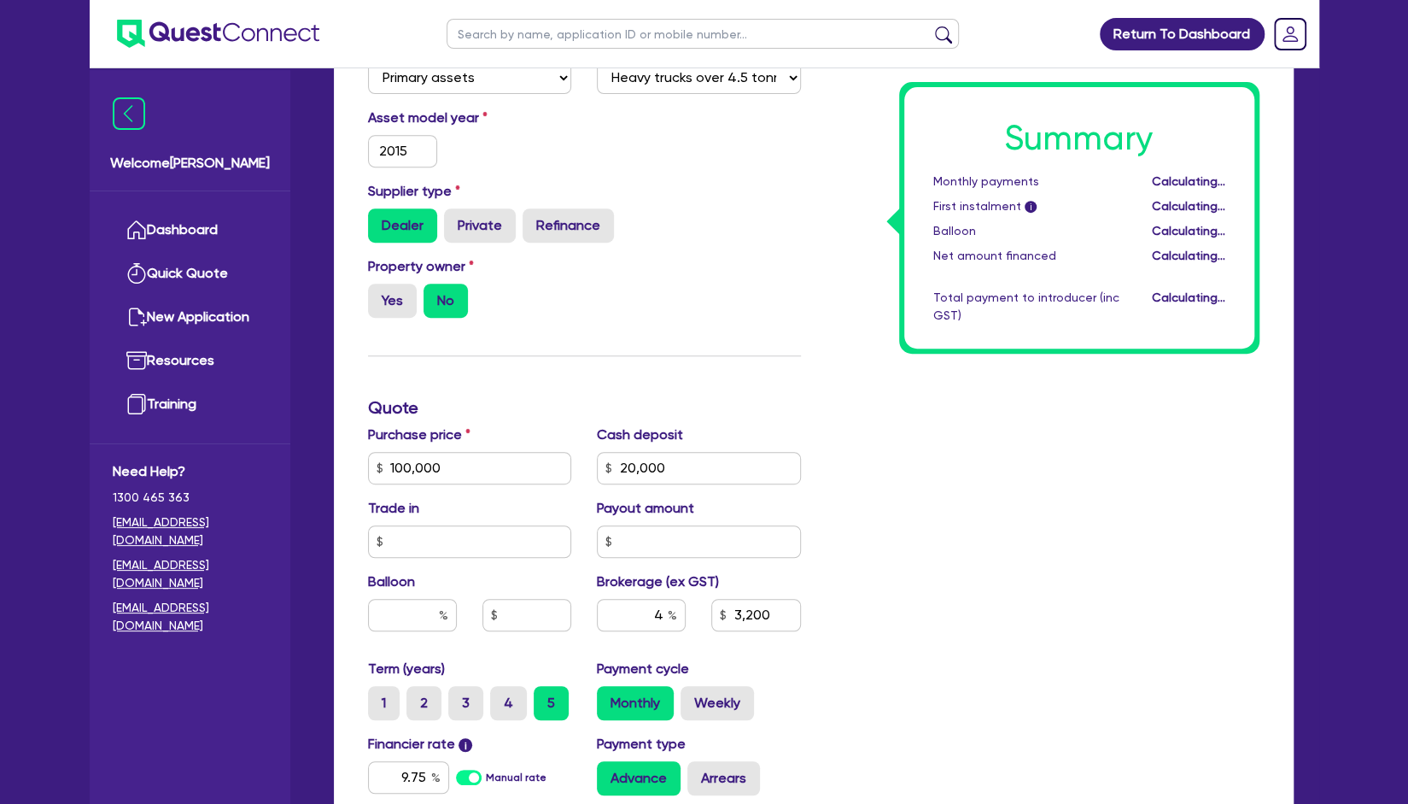
scroll to position [228, 0]
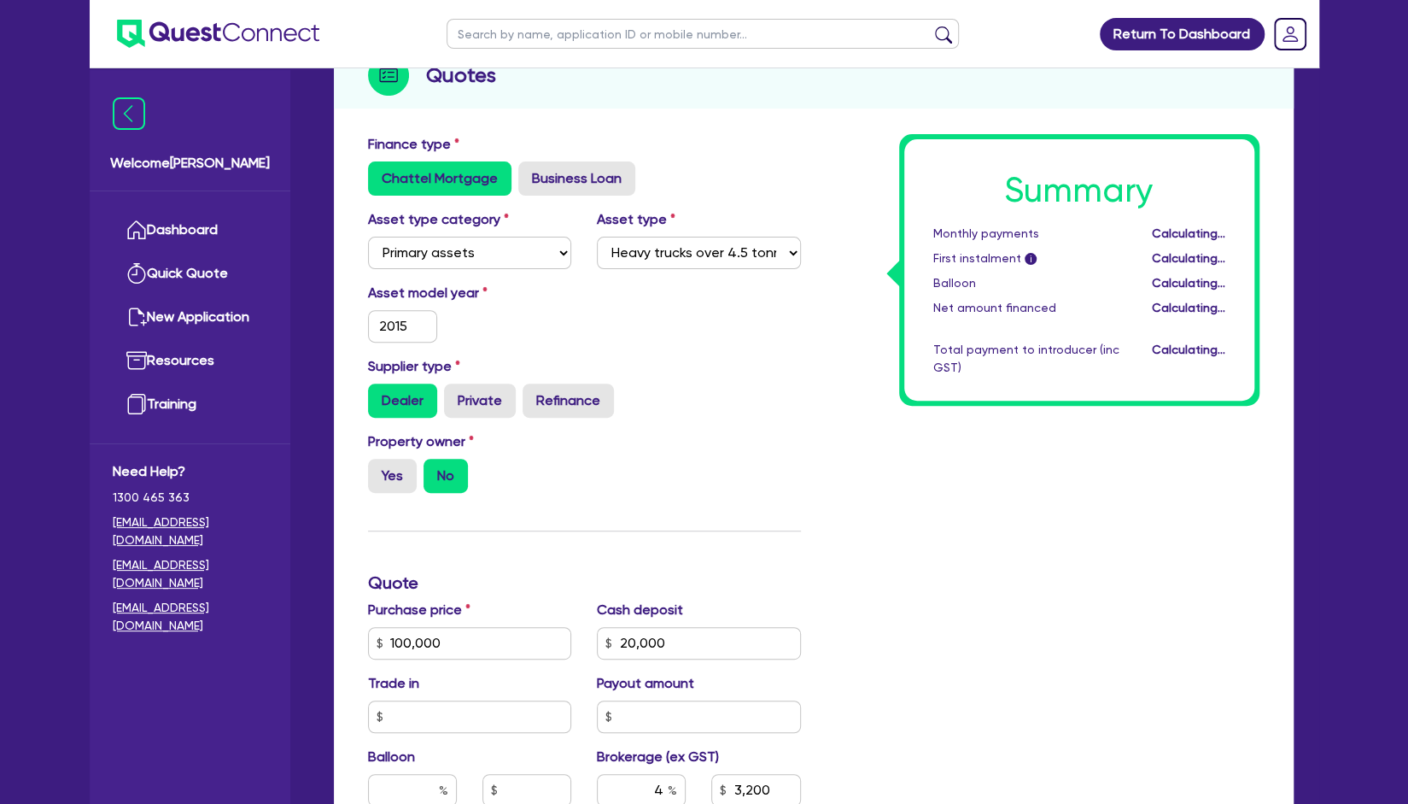
type input "100,000"
type input "20,000"
type input "3,200"
click at [429, 330] on input "2015" at bounding box center [403, 325] width 70 height 32
type input "2018"
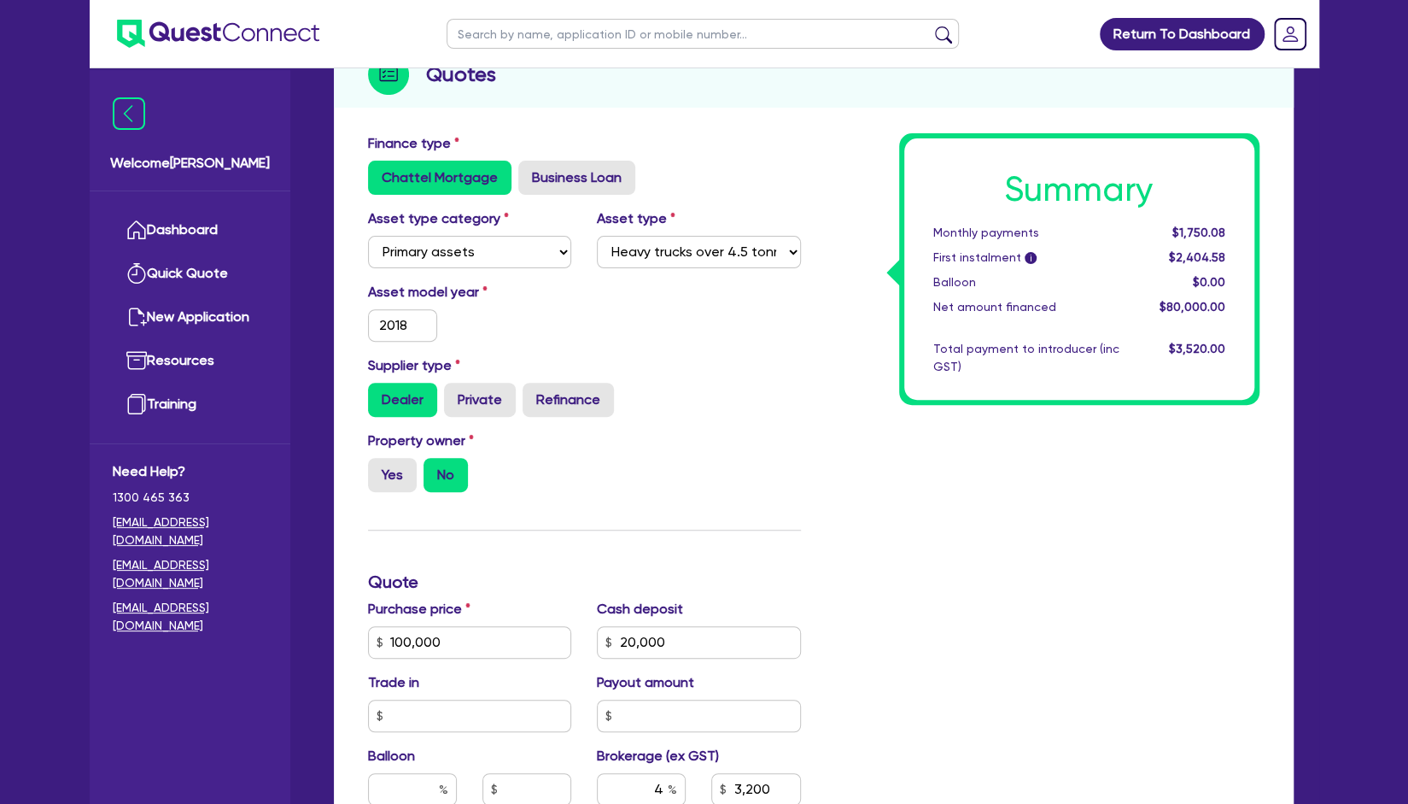
type input "100,000"
type input "20,000"
type input "3,200"
click at [500, 307] on div "Asset model year [DATE]" at bounding box center [470, 312] width 230 height 60
type input "100,000"
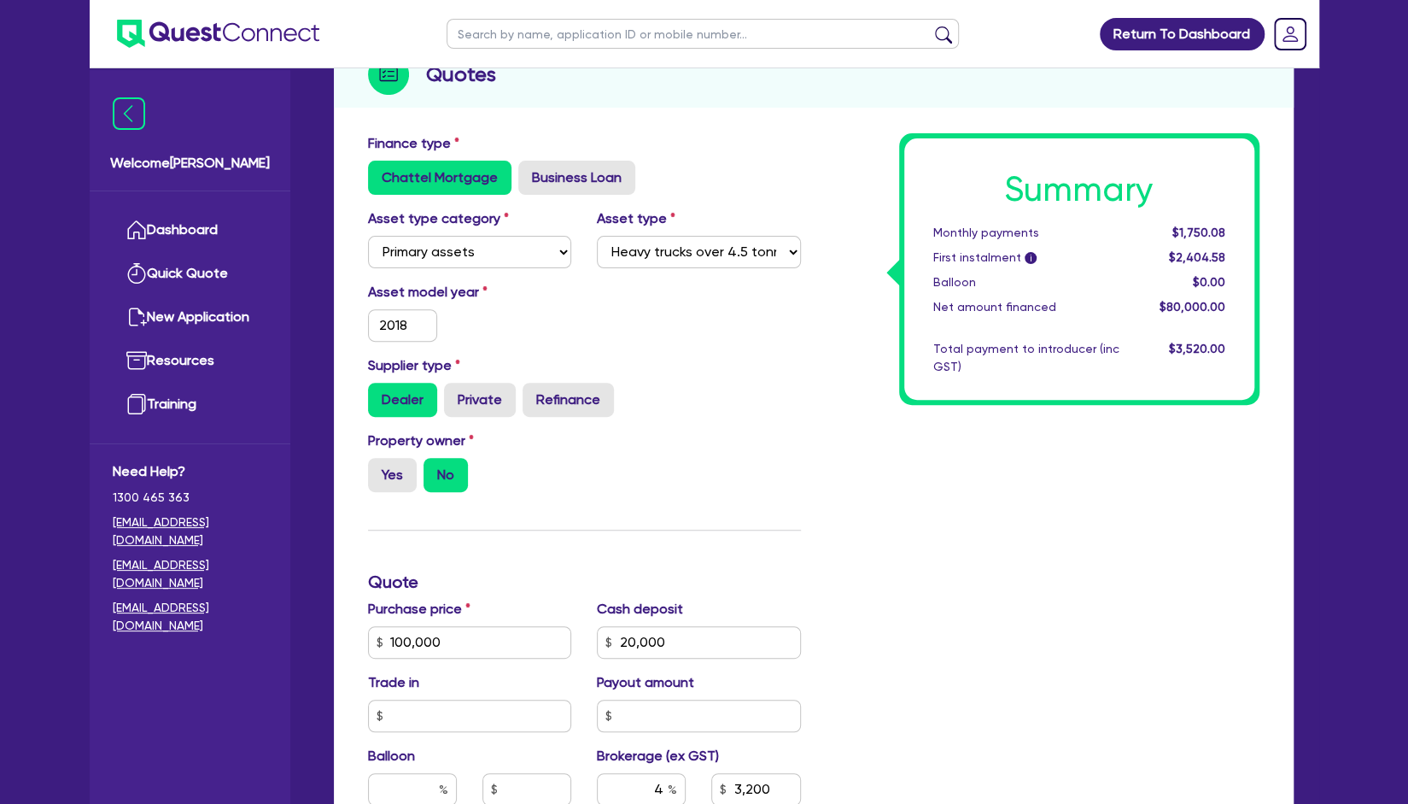
type input "20,000"
type input "3,200"
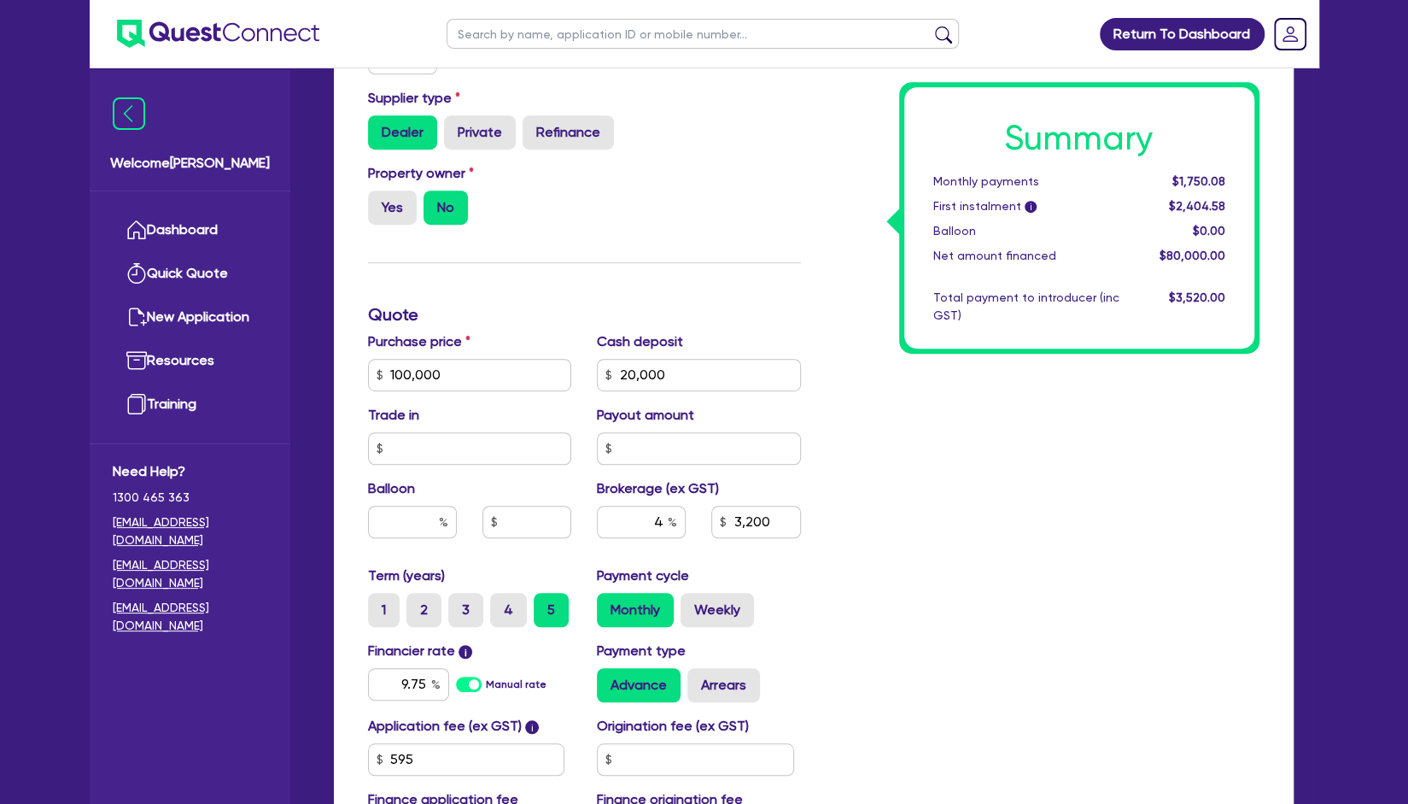
scroll to position [497, 0]
click at [673, 518] on div "4" at bounding box center [641, 520] width 89 height 32
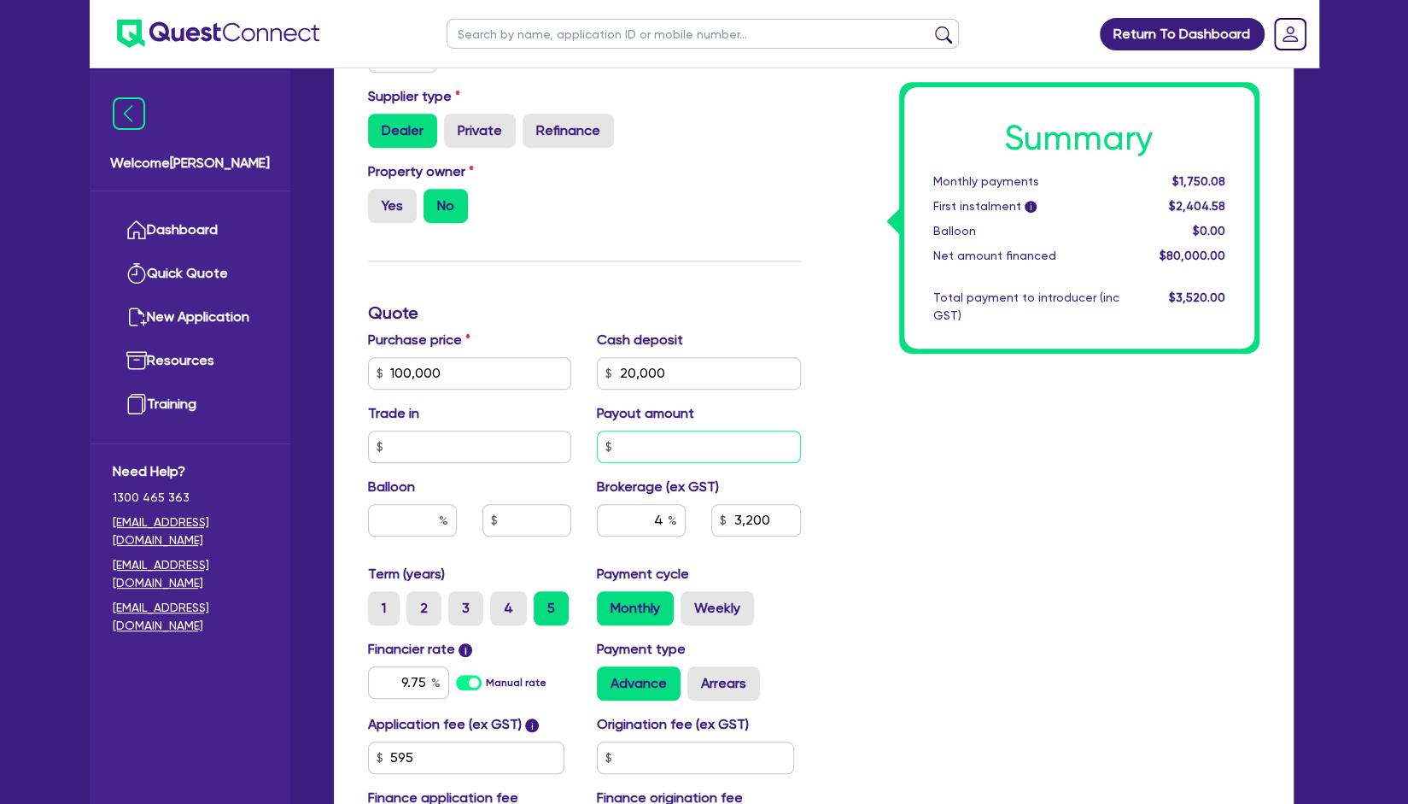
click at [683, 452] on input "text" at bounding box center [699, 446] width 204 height 32
click at [642, 512] on input "4" at bounding box center [641, 520] width 89 height 32
click at [684, 438] on input "text" at bounding box center [699, 446] width 204 height 32
click at [701, 363] on input "20,000" at bounding box center [699, 373] width 204 height 32
click at [667, 453] on input "text" at bounding box center [699, 446] width 204 height 32
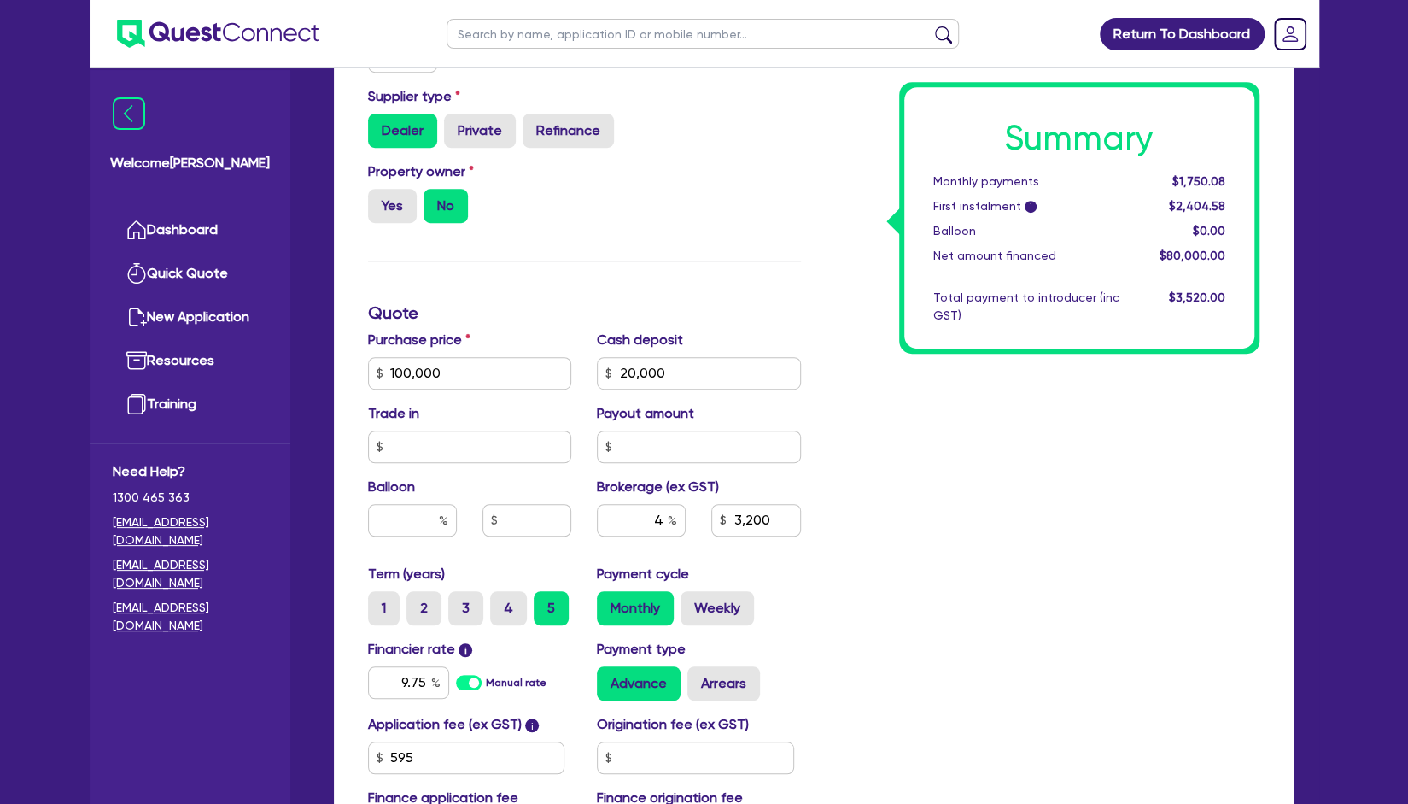
click at [693, 394] on div "Purchase price 100,000 Cash deposit 20,000 Trade in Payout amount Balloon Broke…" at bounding box center [584, 447] width 459 height 234
click at [705, 360] on input "20,000" at bounding box center [699, 373] width 204 height 32
click at [681, 457] on input "text" at bounding box center [699, 446] width 204 height 32
click at [700, 367] on input "20,000" at bounding box center [699, 373] width 204 height 32
click at [663, 516] on input "4" at bounding box center [641, 520] width 89 height 32
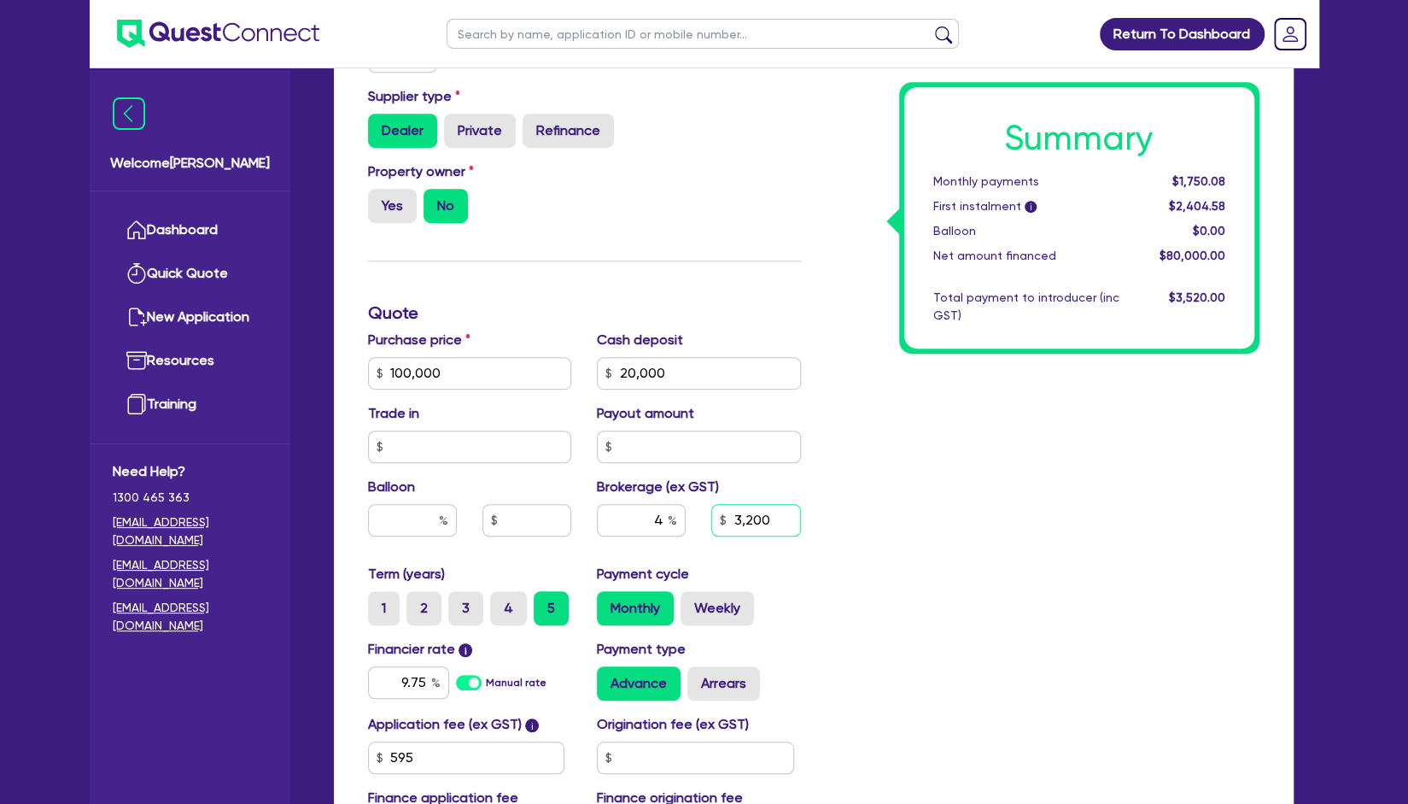
click at [790, 513] on input "3,200" at bounding box center [755, 520] width 89 height 32
click at [661, 516] on input "4" at bounding box center [641, 520] width 89 height 32
click at [779, 528] on input "3,200" at bounding box center [755, 520] width 89 height 32
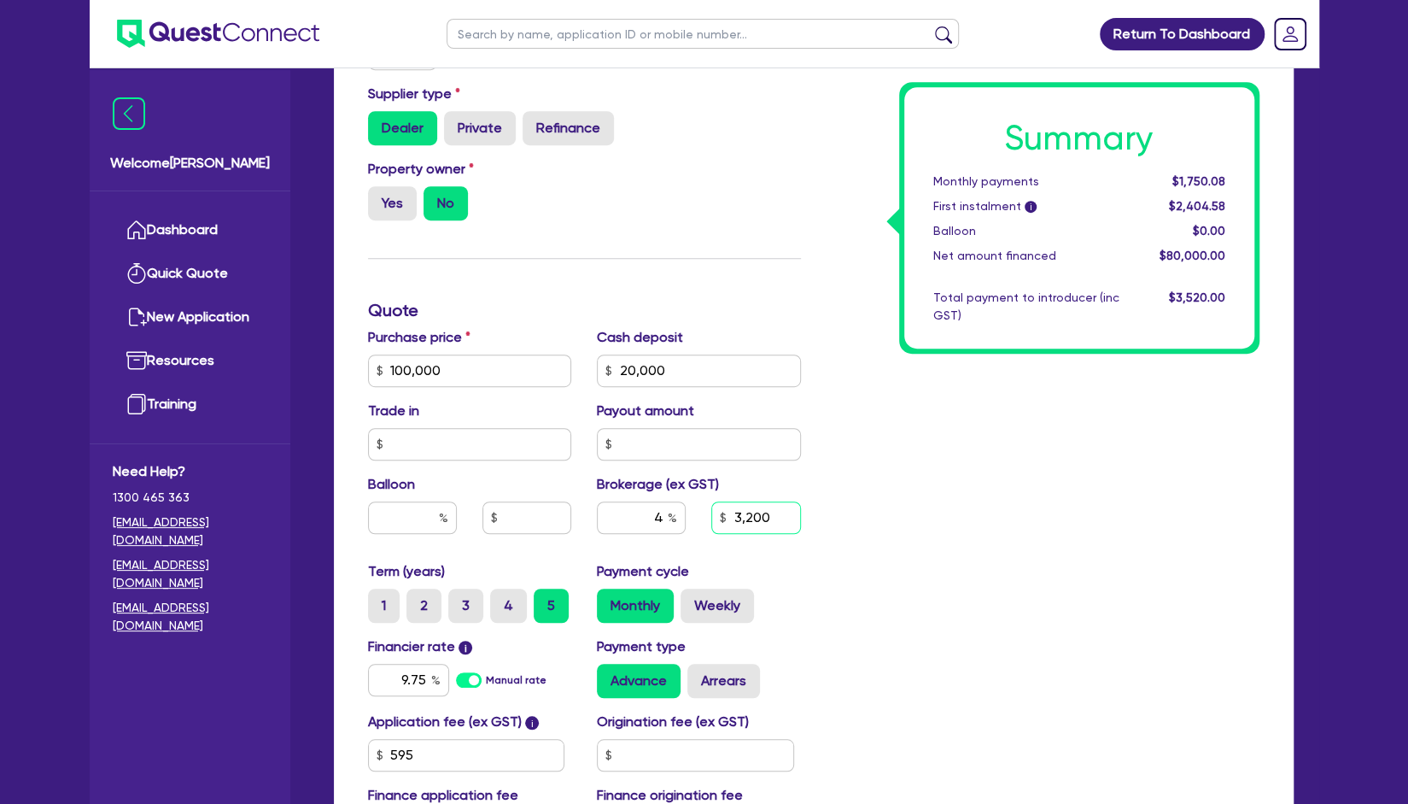
scroll to position [746, 0]
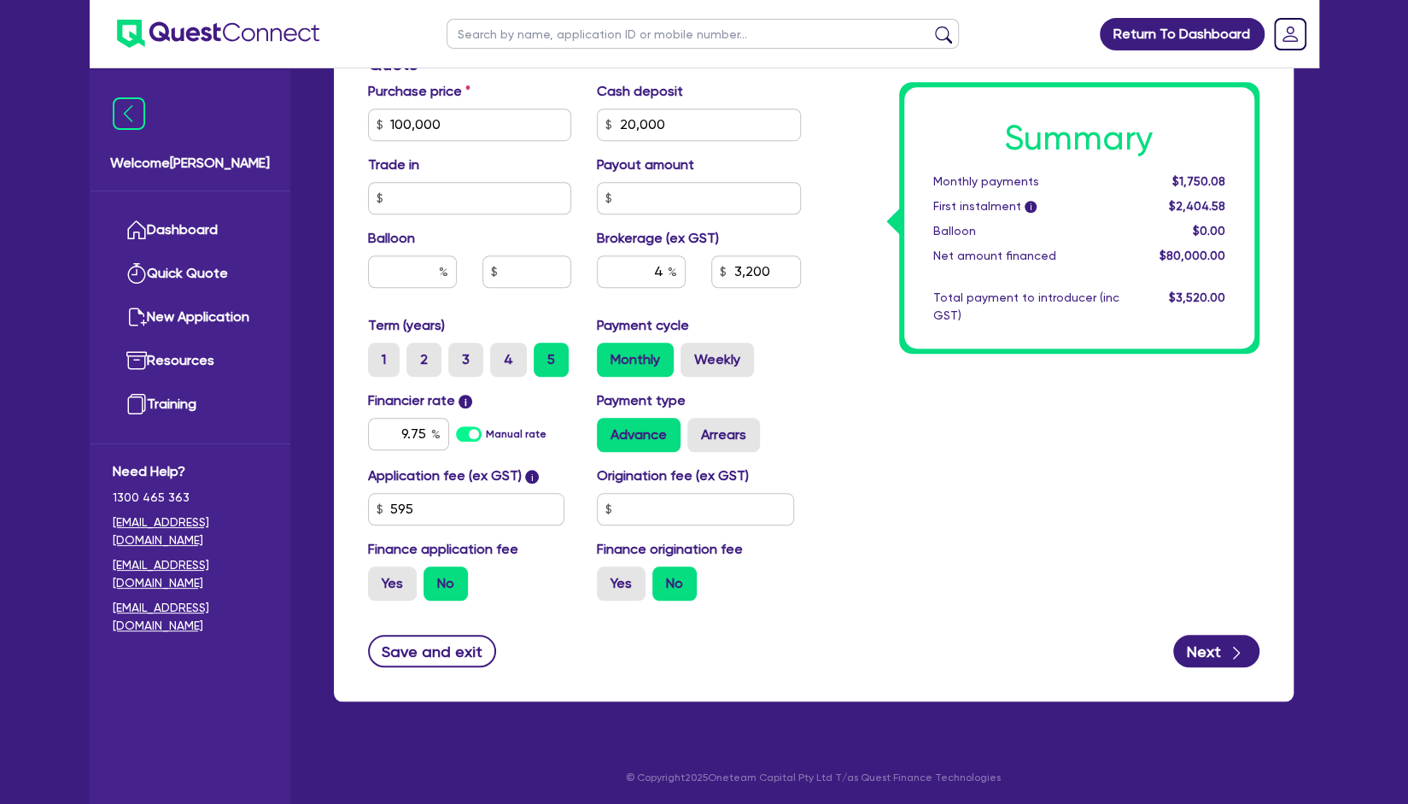
click at [844, 276] on div "Summary Monthly payments $1,750.08 First instalment i $2,404.58 Balloon $0.00 N…" at bounding box center [1043, 115] width 459 height 998
click at [670, 496] on input "text" at bounding box center [695, 509] width 197 height 32
type input "100,000"
type input "20,000"
type input "3,200"
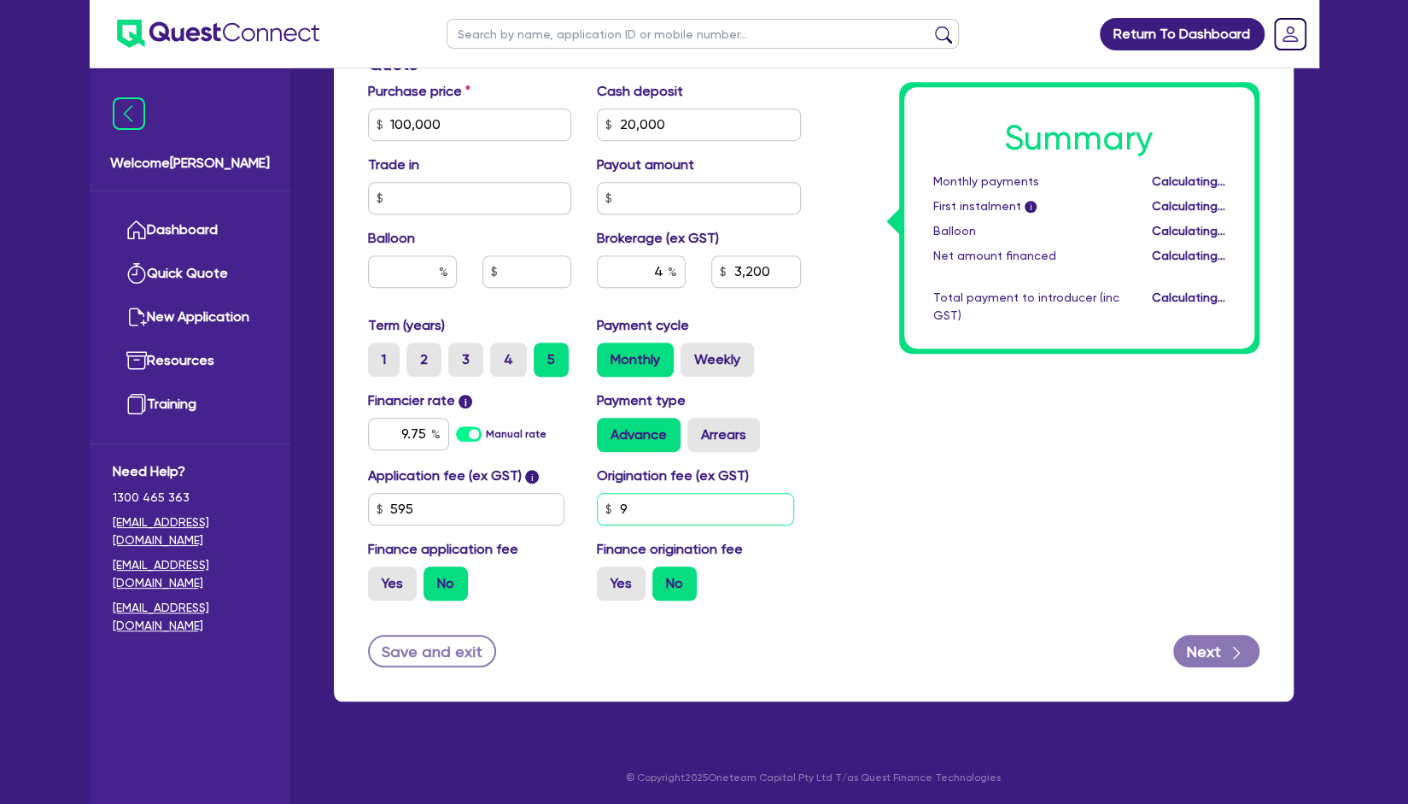
type input "90"
type input "100,000"
type input "20,000"
type input "3,200"
click at [670, 496] on input "900" at bounding box center [695, 509] width 197 height 32
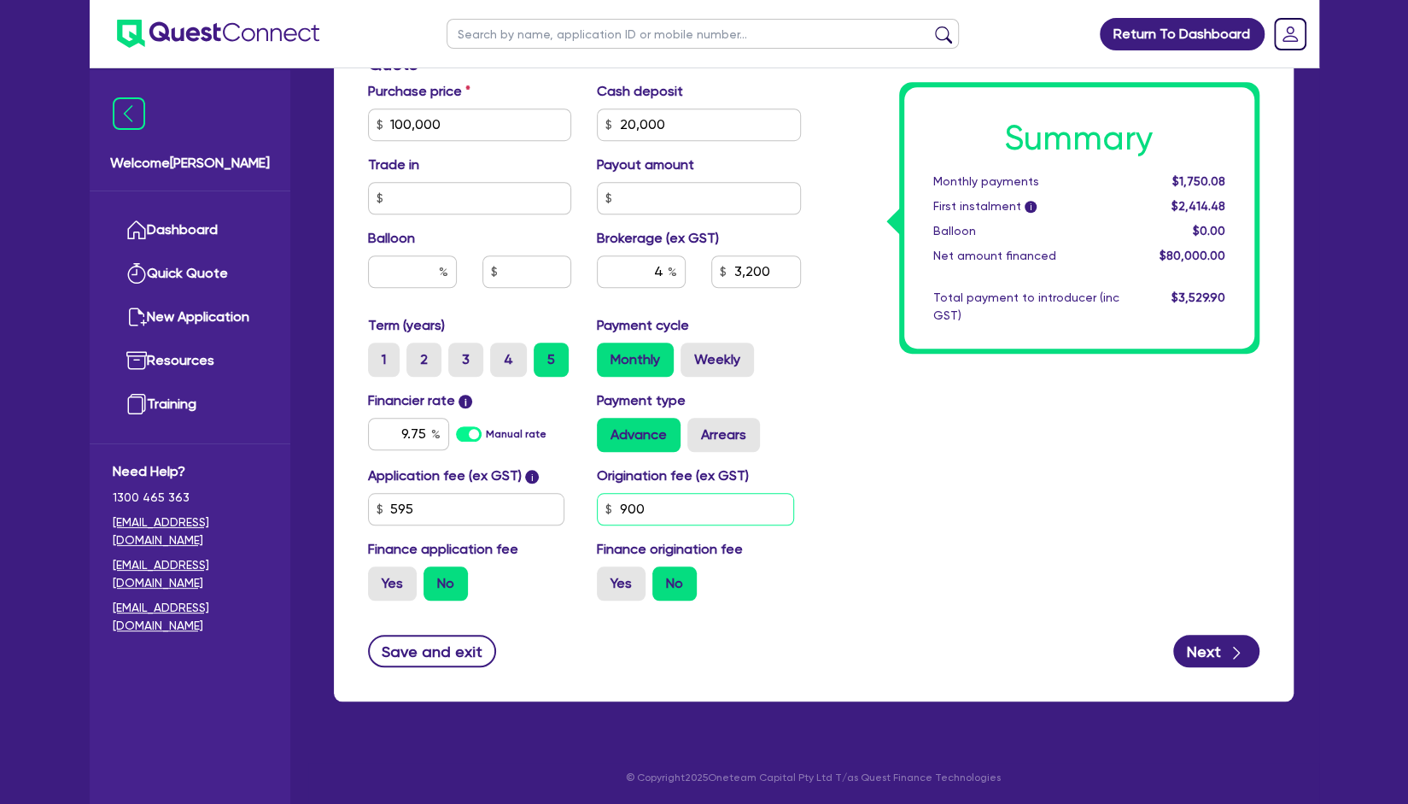
type input "900"
type input "100,000"
type input "20,000"
type input "3,200"
click at [954, 477] on div "Summary Monthly payments $1,750.08 First instalment i $2,414.48 Balloon $0.00 N…" at bounding box center [1043, 115] width 459 height 998
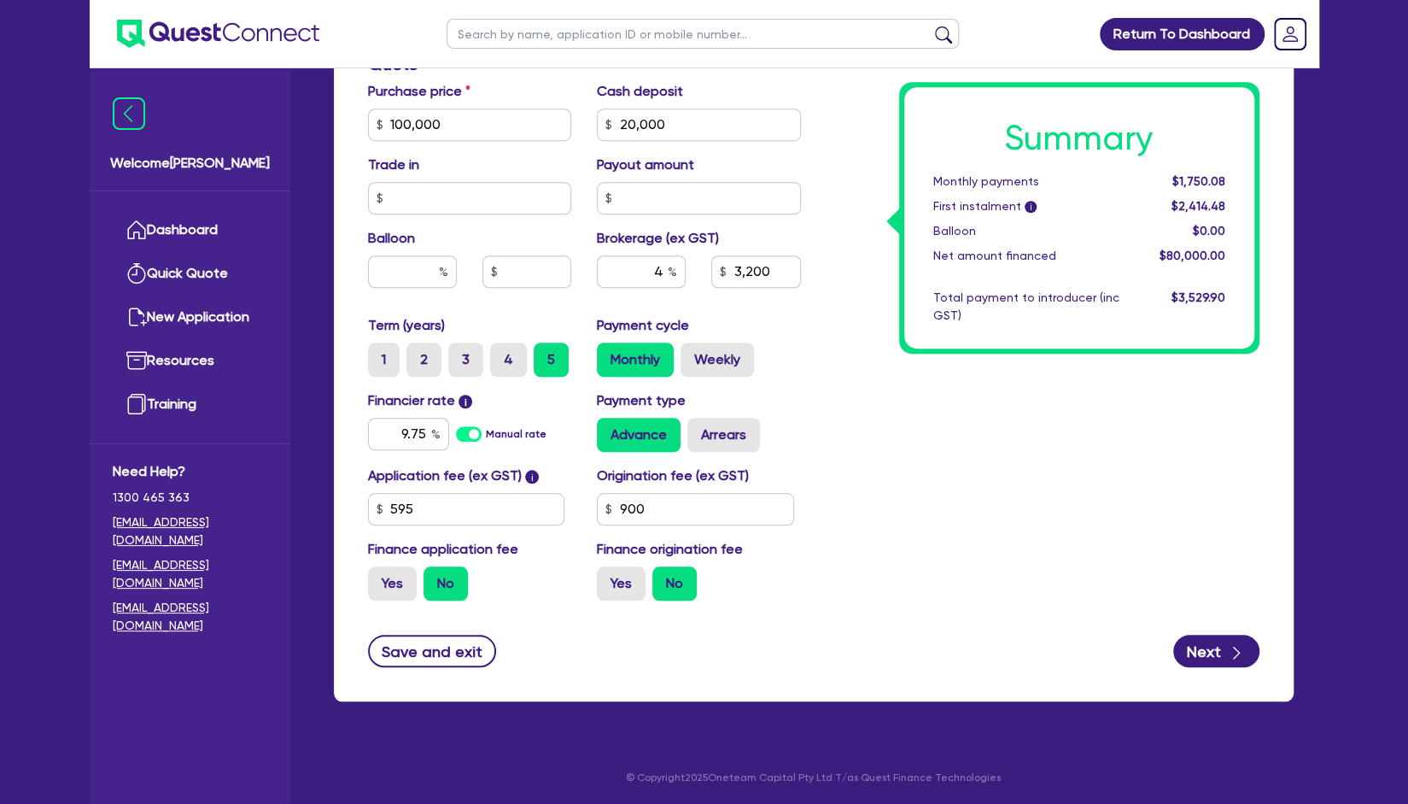
type input "100,000"
type input "20,000"
type input "3,200"
click at [1208, 645] on button "Next" at bounding box center [1216, 651] width 86 height 32
type input "100,000"
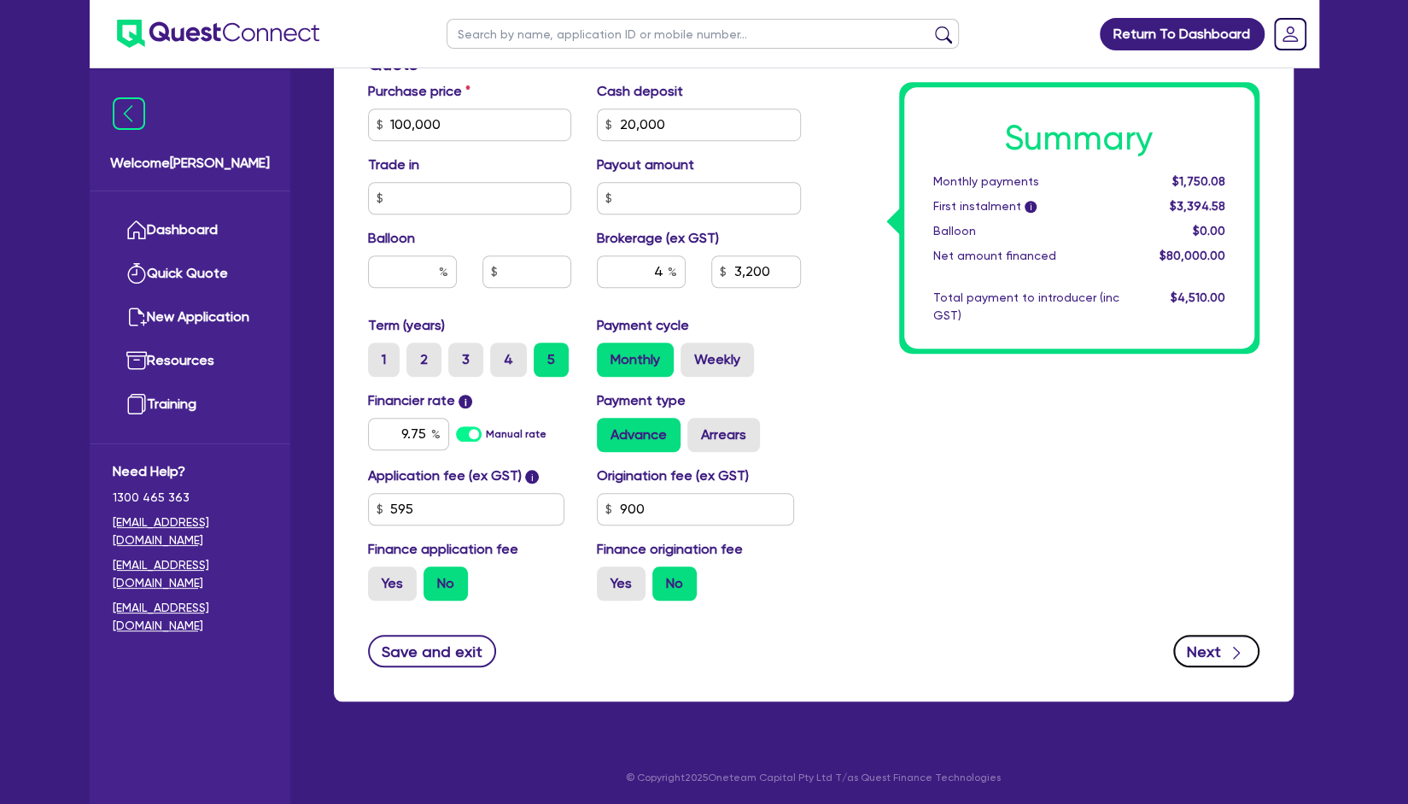
type input "20,000"
type input "3,200"
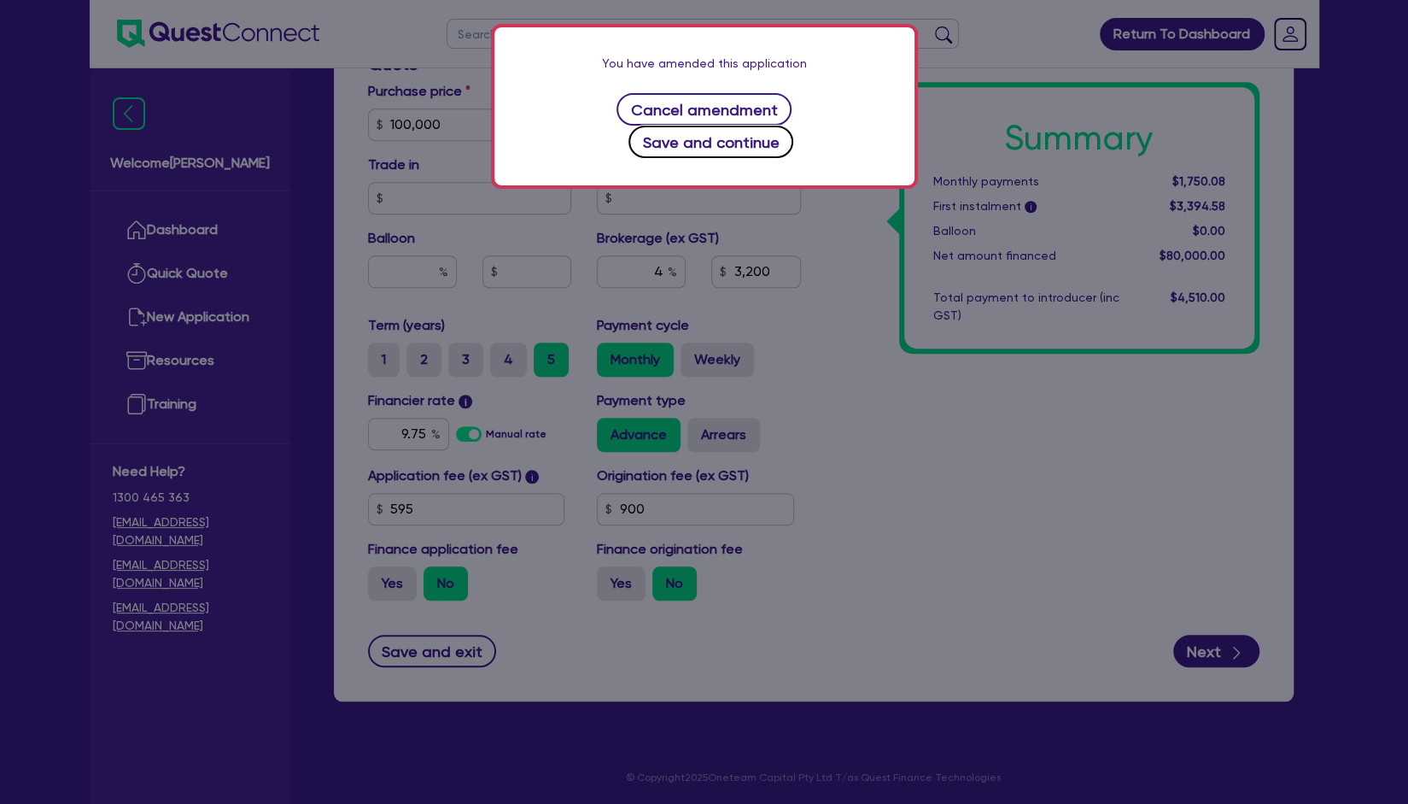
click at [779, 126] on button "Save and continue" at bounding box center [711, 142] width 165 height 32
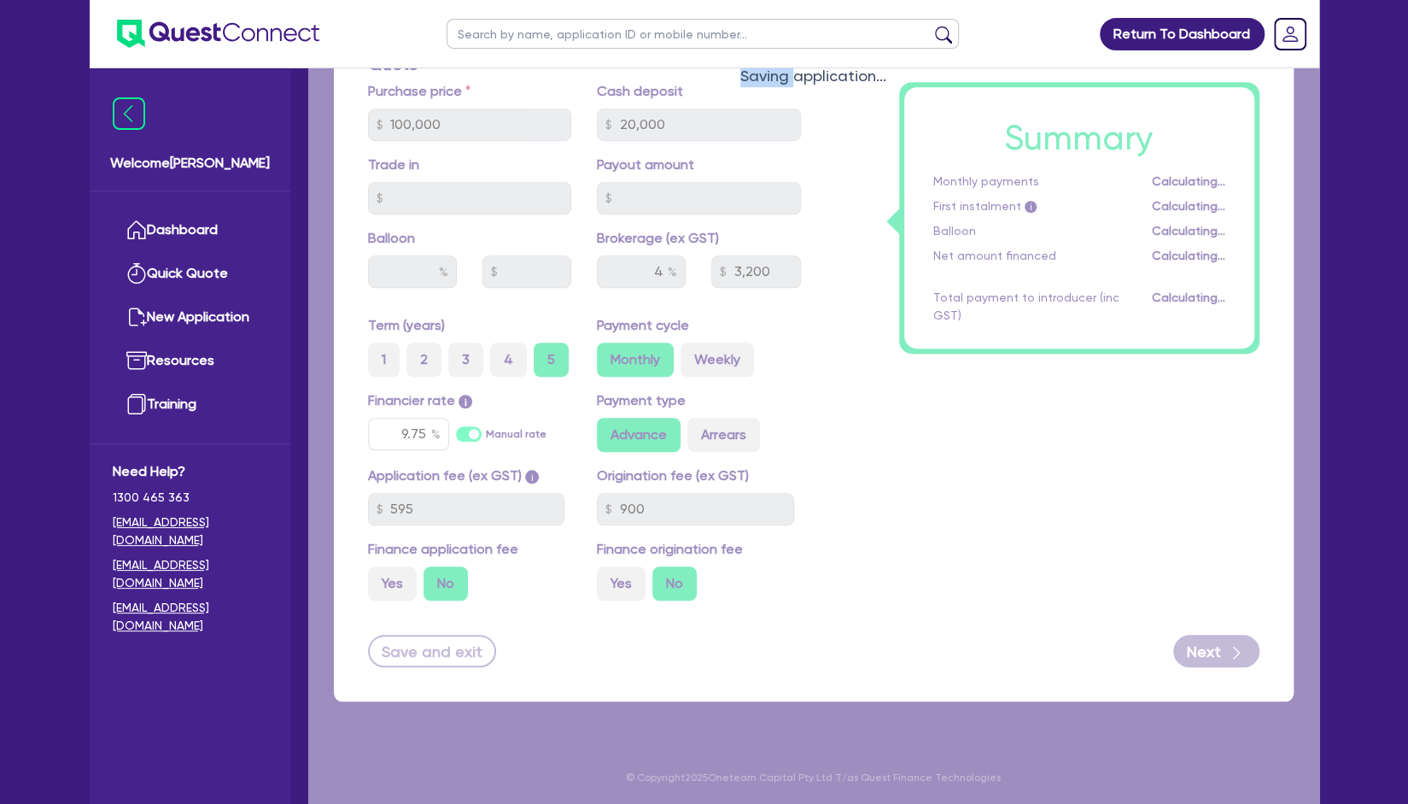
click at [779, 108] on div "Saving application..." at bounding box center [813, 64] width 1011 height 1483
select select "COMPANY"
select select "TRANSPORT_WAREHOUSING"
select select "PASSENGERS_FREIGHT_TRANSPORT"
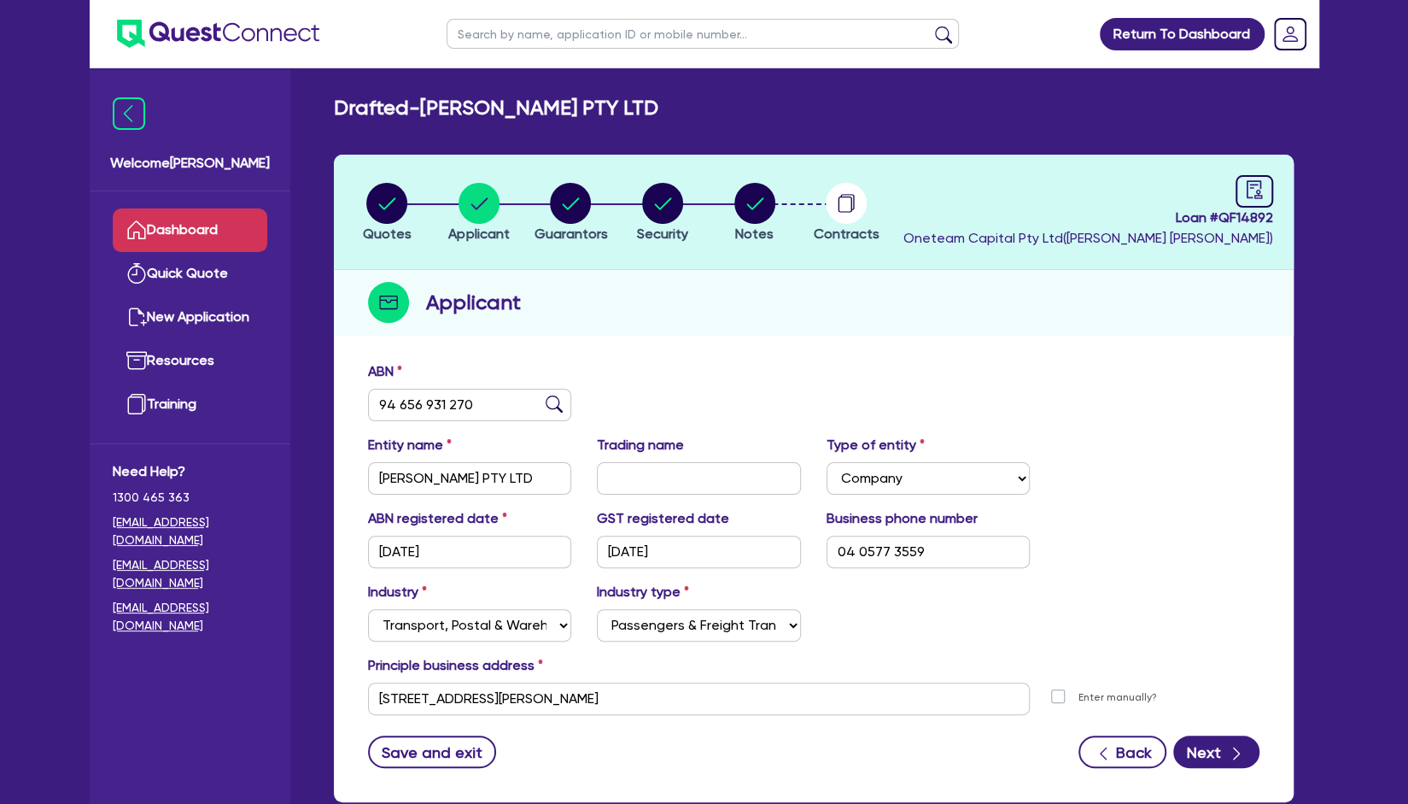
click at [234, 214] on link "Dashboard" at bounding box center [190, 230] width 155 height 44
